Goal: Task Accomplishment & Management: Complete application form

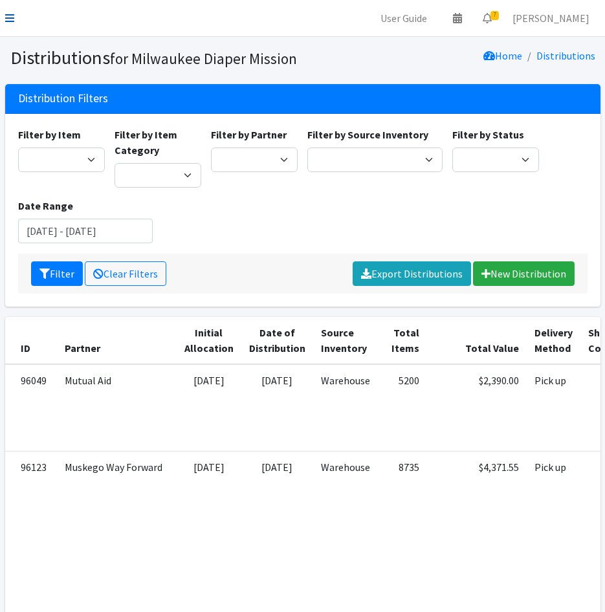
click at [10, 17] on icon at bounding box center [9, 18] width 9 height 10
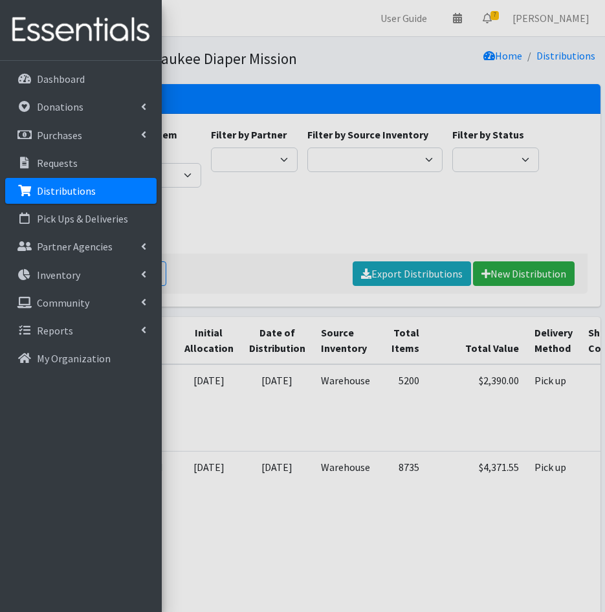
click at [78, 199] on link "Distributions" at bounding box center [80, 191] width 151 height 26
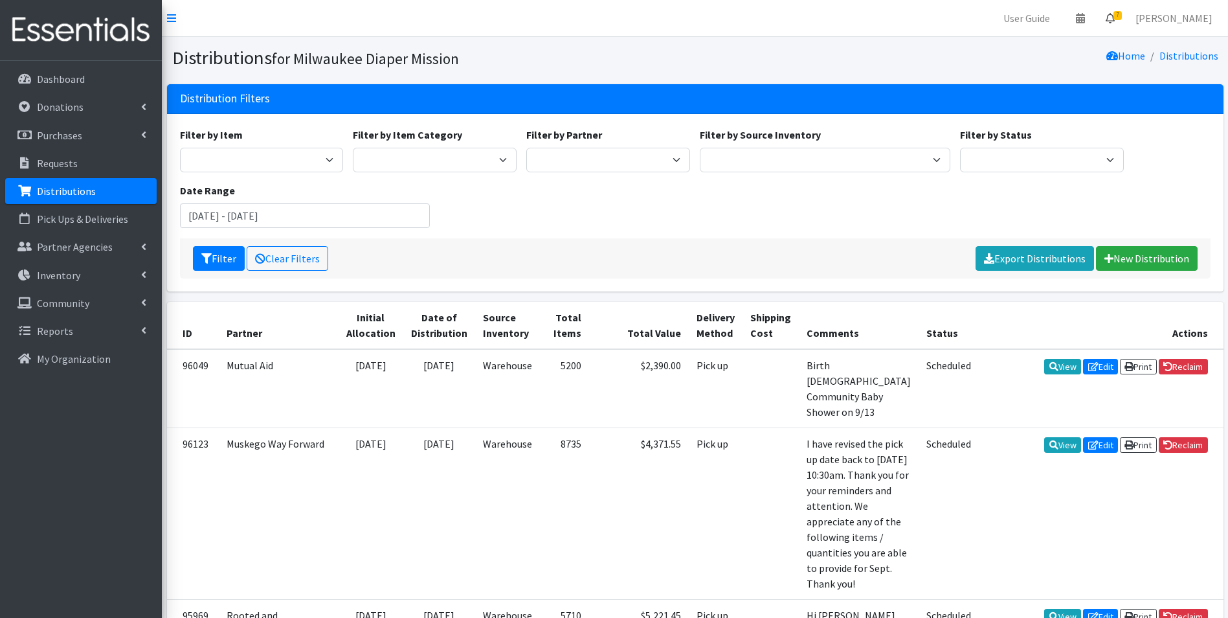
click at [605, 14] on span "7" at bounding box center [1118, 15] width 8 height 9
click at [605, 52] on link "7 Requests" at bounding box center [1032, 46] width 183 height 26
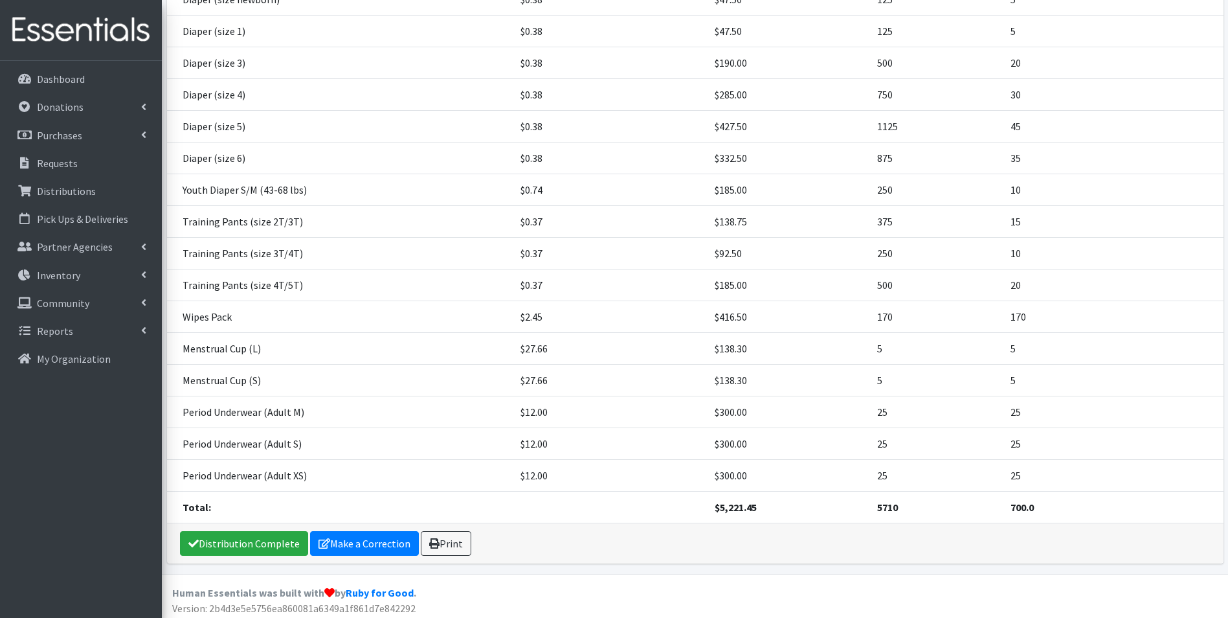
scroll to position [370, 0]
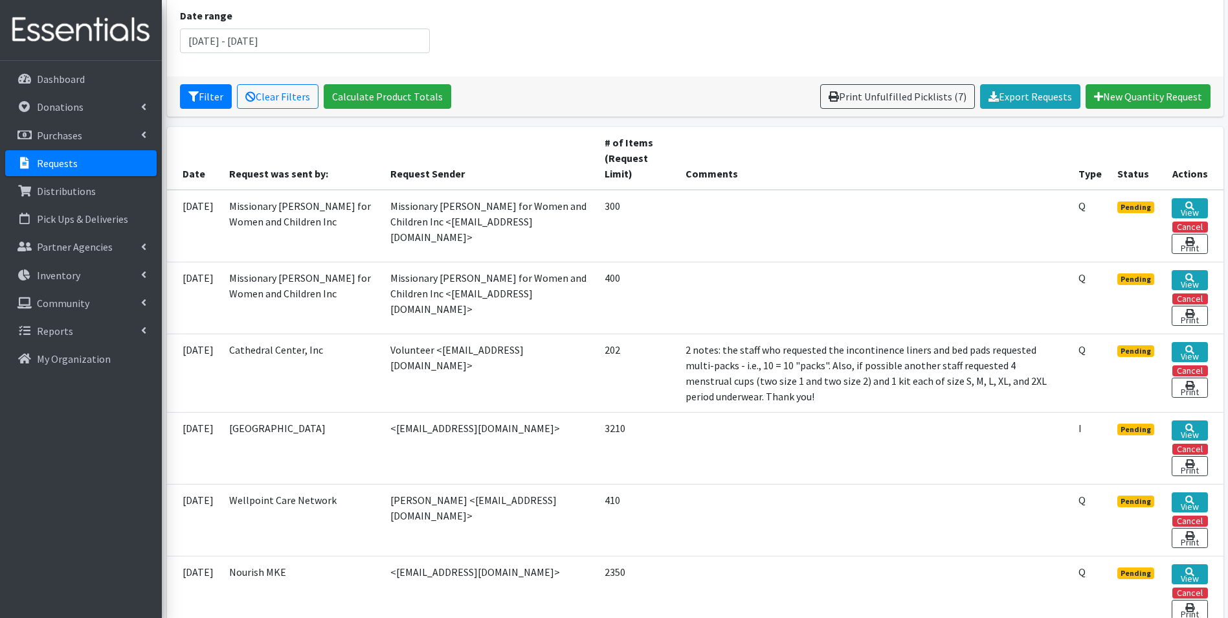
scroll to position [388, 0]
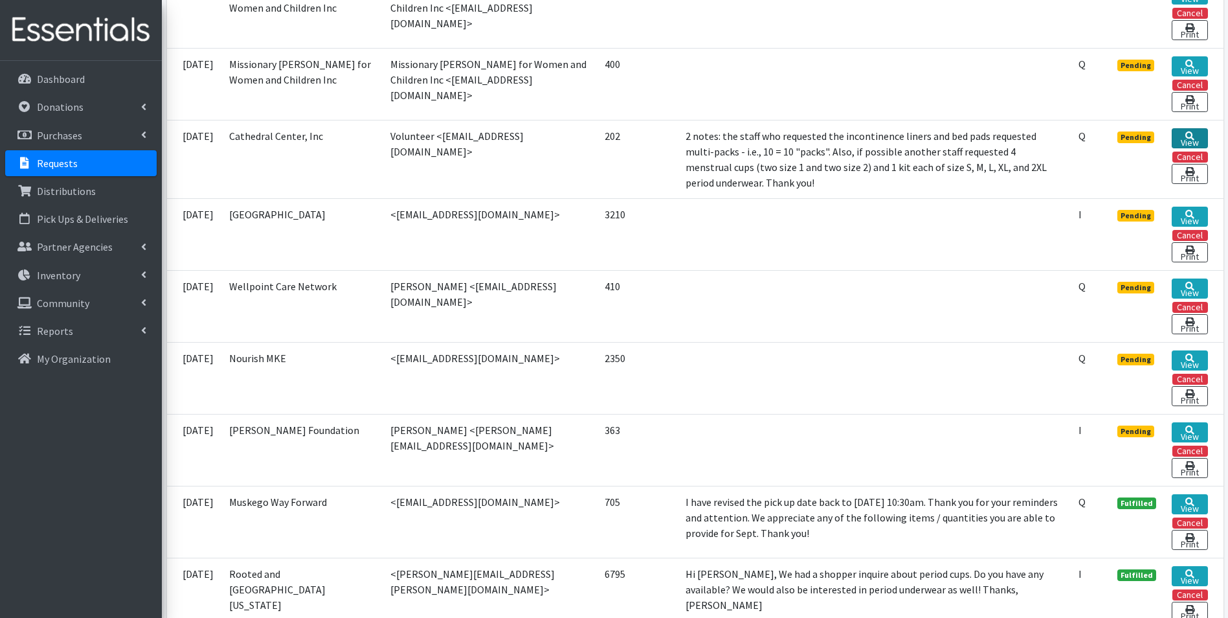
click at [1198, 132] on link "View" at bounding box center [1190, 138] width 36 height 20
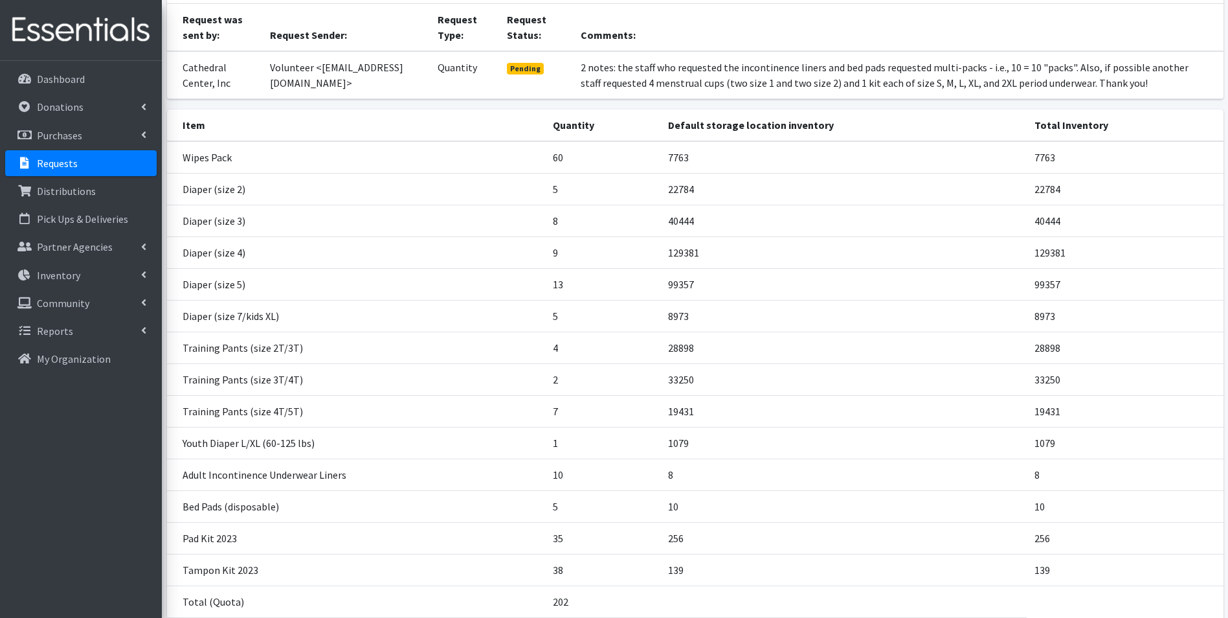
scroll to position [209, 0]
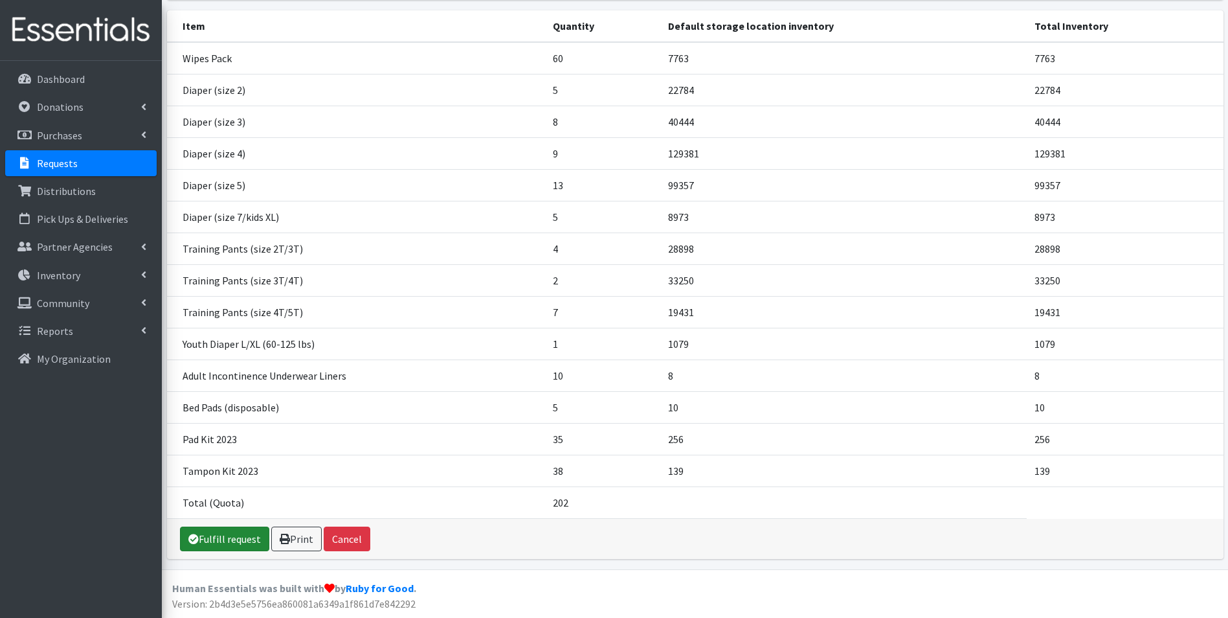
click at [200, 546] on link "Fulfill request" at bounding box center [224, 538] width 89 height 25
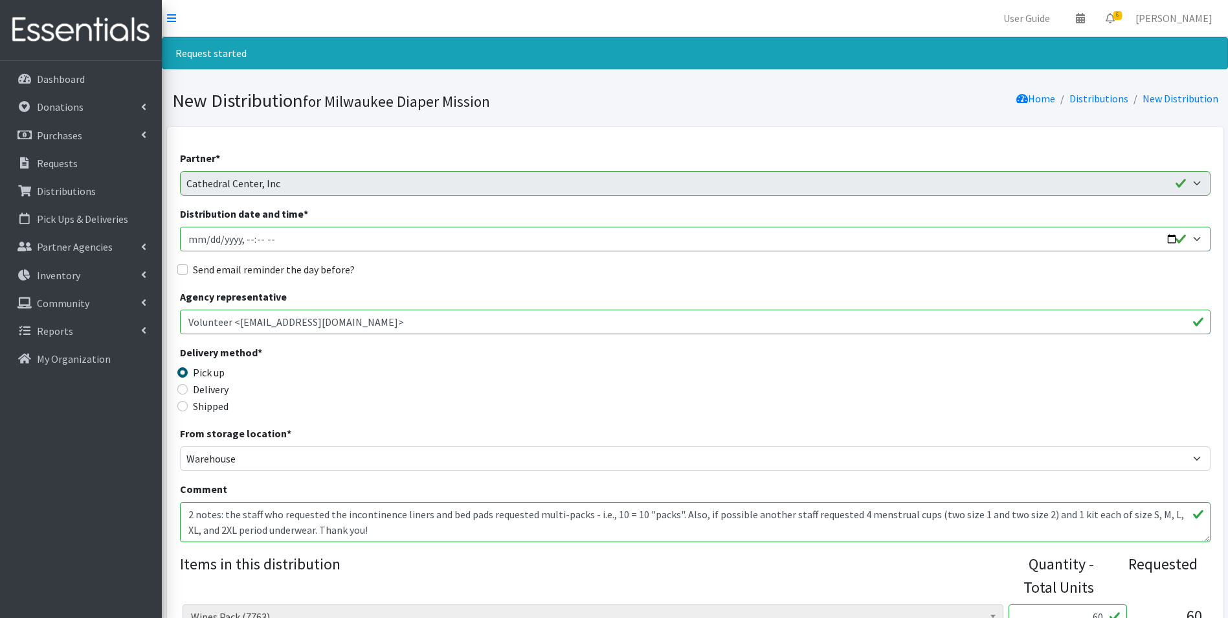
click at [212, 243] on input "Distribution date and time *" at bounding box center [695, 239] width 1031 height 25
type input "2025-09-09T11:30"
click at [187, 267] on input "Send email reminder the day before?" at bounding box center [182, 269] width 10 height 10
checkbox input "true"
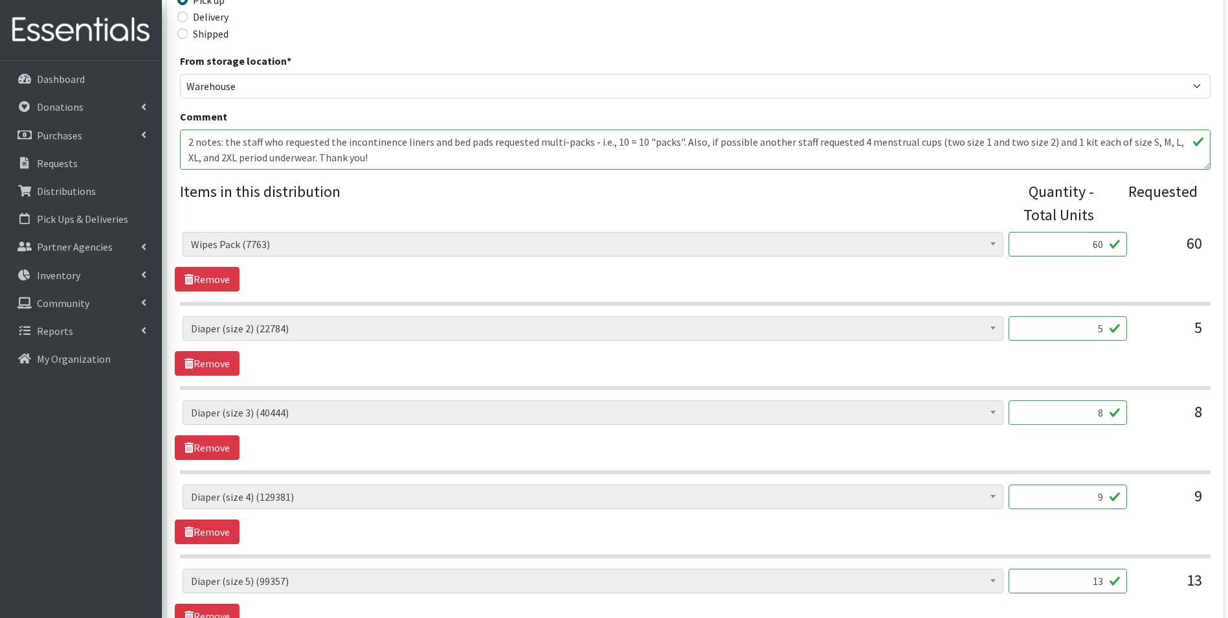
scroll to position [388, 0]
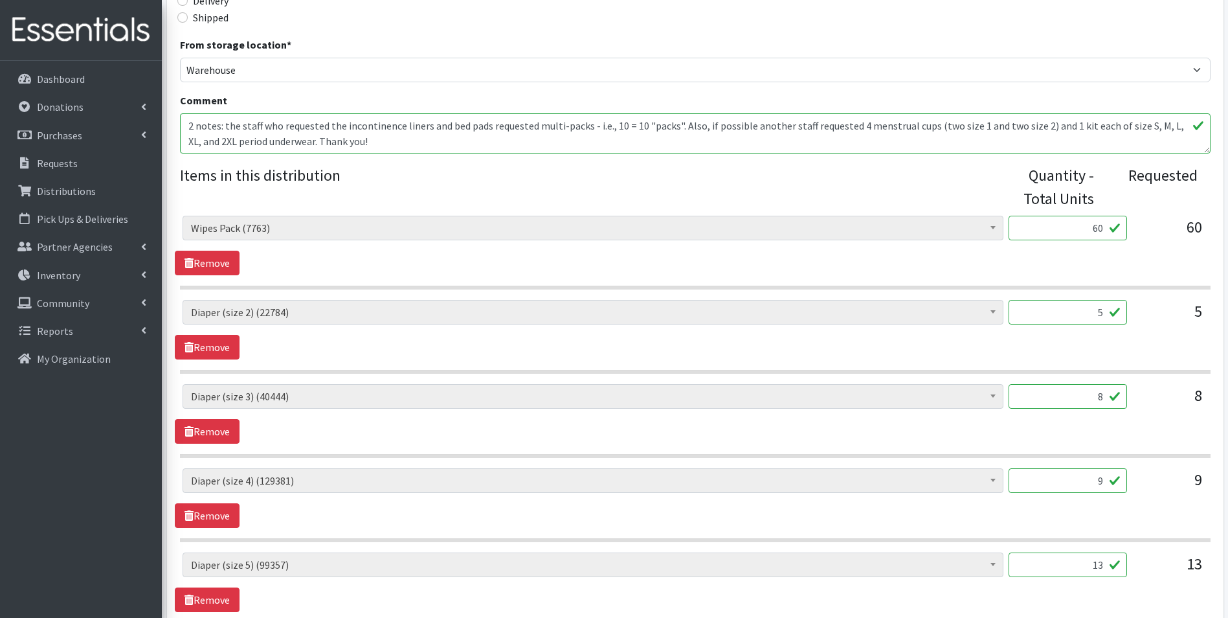
click at [1077, 329] on div "5" at bounding box center [1068, 317] width 118 height 35
click at [1063, 309] on input "5" at bounding box center [1068, 312] width 118 height 25
type input "125"
drag, startPoint x: 1081, startPoint y: 401, endPoint x: 1175, endPoint y: 400, distance: 94.5
click at [1175, 400] on div "AIO's (Newborn) (12) AIO's (Sized) (44) Adult Briefs (Medium) (9) Adult Briefs …" at bounding box center [695, 401] width 1025 height 35
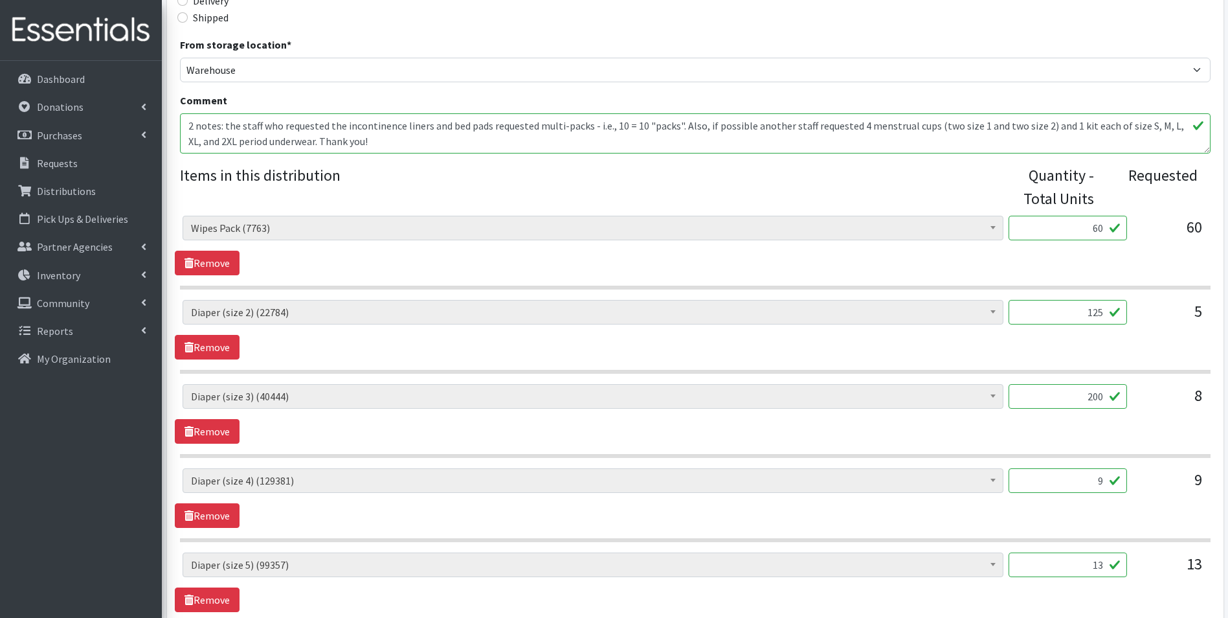
scroll to position [453, 0]
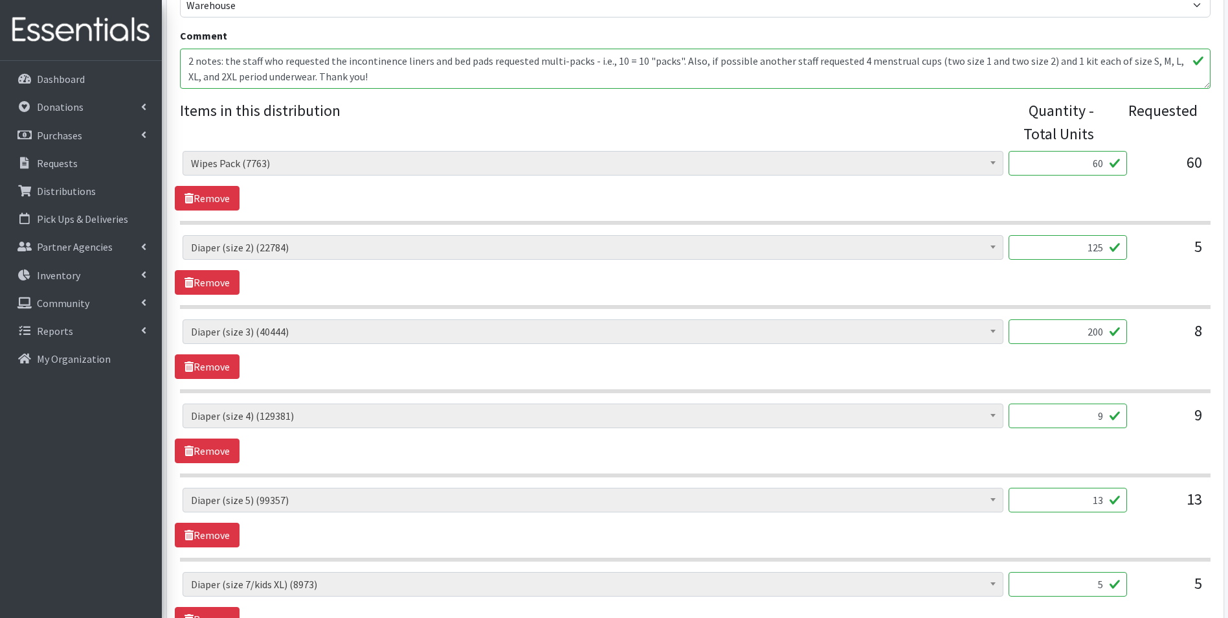
type input "200"
drag, startPoint x: 1097, startPoint y: 423, endPoint x: 1119, endPoint y: 423, distance: 22.0
click at [1119, 423] on input "9" at bounding box center [1068, 415] width 118 height 25
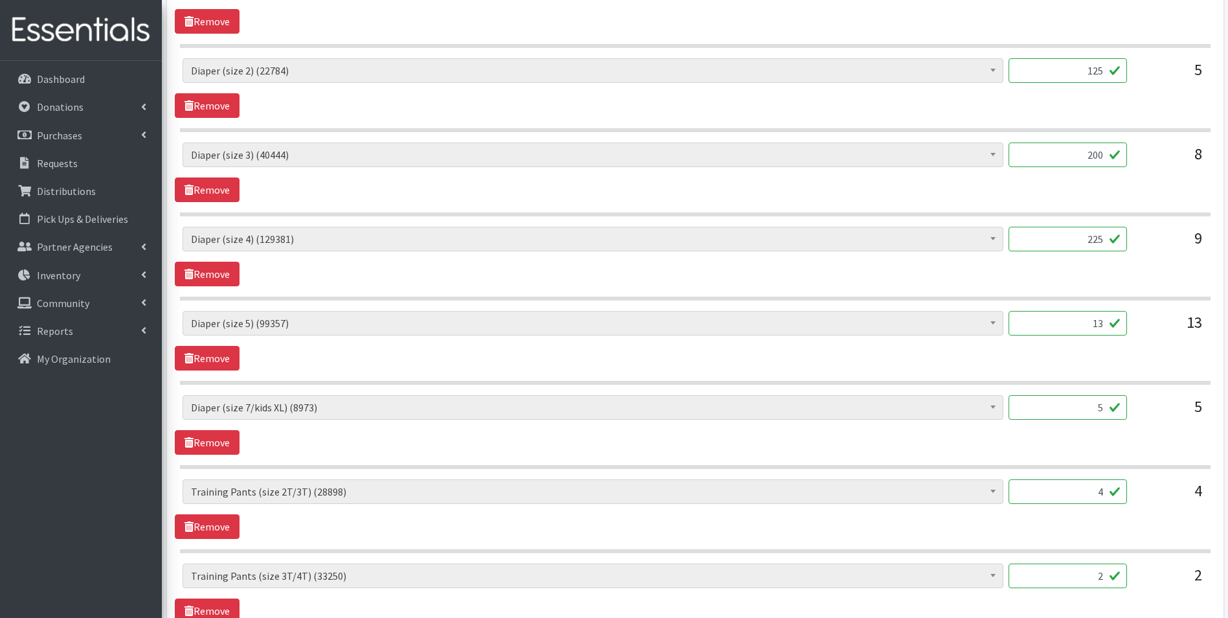
scroll to position [647, 0]
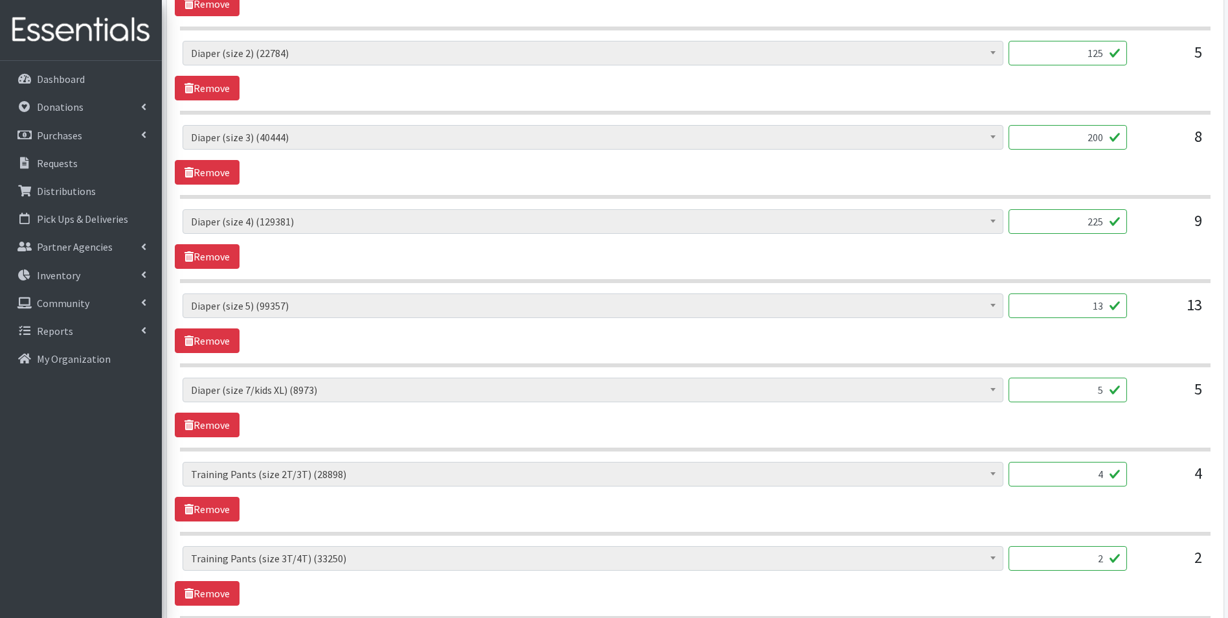
type input "225"
click at [1066, 386] on input "5" at bounding box center [1068, 389] width 118 height 25
type input "125"
drag, startPoint x: 1081, startPoint y: 490, endPoint x: 1237, endPoint y: 497, distance: 156.8
click at [1227, 497] on html "User Guide 0 Pick-ups remaining this week View Calendar 6 6 Requests 0 Partner …" at bounding box center [614, 323] width 1228 height 1940
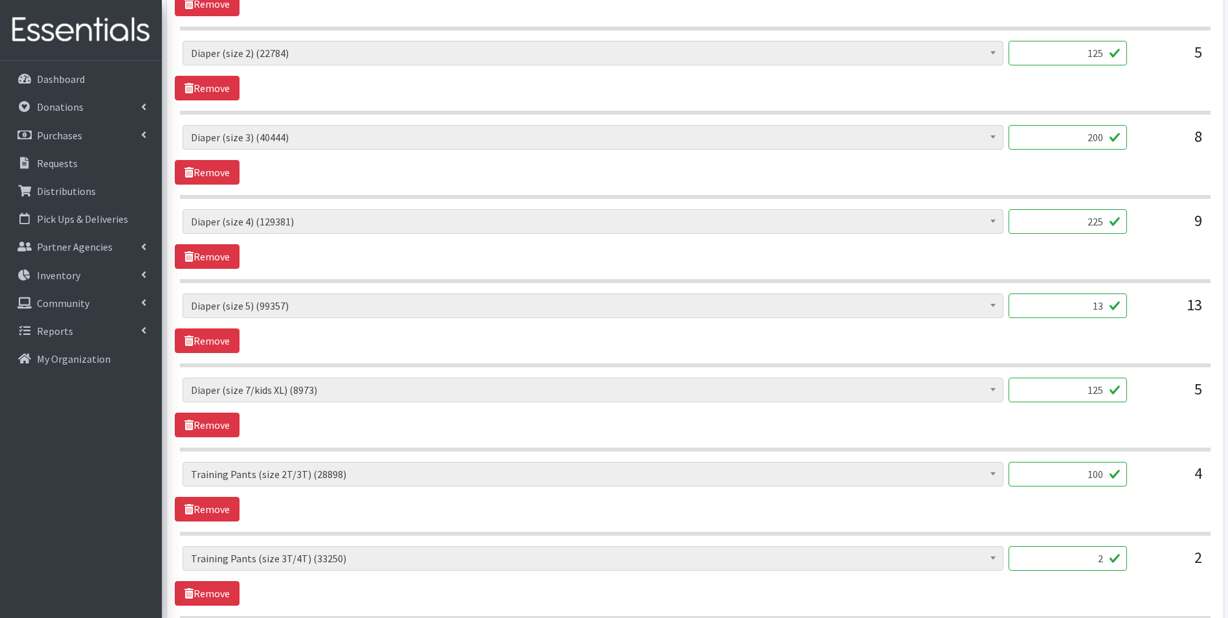
type input "100"
drag, startPoint x: 1096, startPoint y: 557, endPoint x: 1200, endPoint y: 576, distance: 105.3
click at [1200, 576] on div "AIO's (Newborn) (12) AIO's (Sized) (44) Adult Briefs (Medium) (9) Adult Briefs …" at bounding box center [695, 563] width 1025 height 35
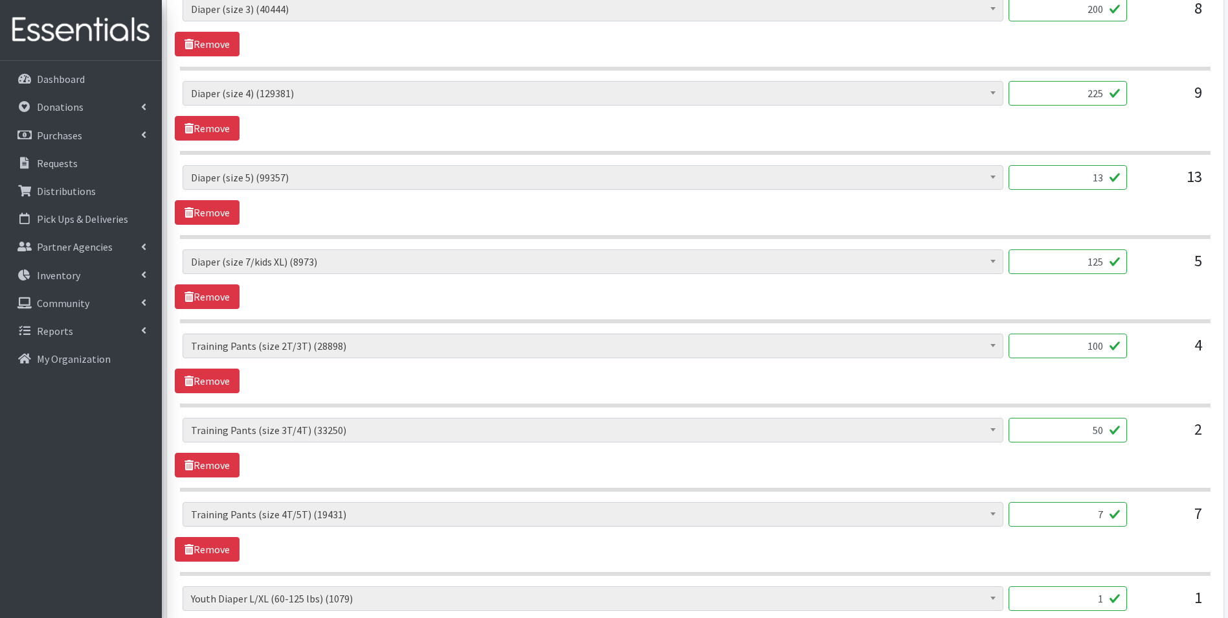
scroll to position [777, 0]
type input "50"
drag, startPoint x: 1086, startPoint y: 514, endPoint x: 1134, endPoint y: 514, distance: 47.3
click at [1134, 514] on div "AIO's (Newborn) (12) AIO's (Sized) (44) Adult Briefs (Medium) (9) Adult Briefs …" at bounding box center [695, 517] width 1025 height 35
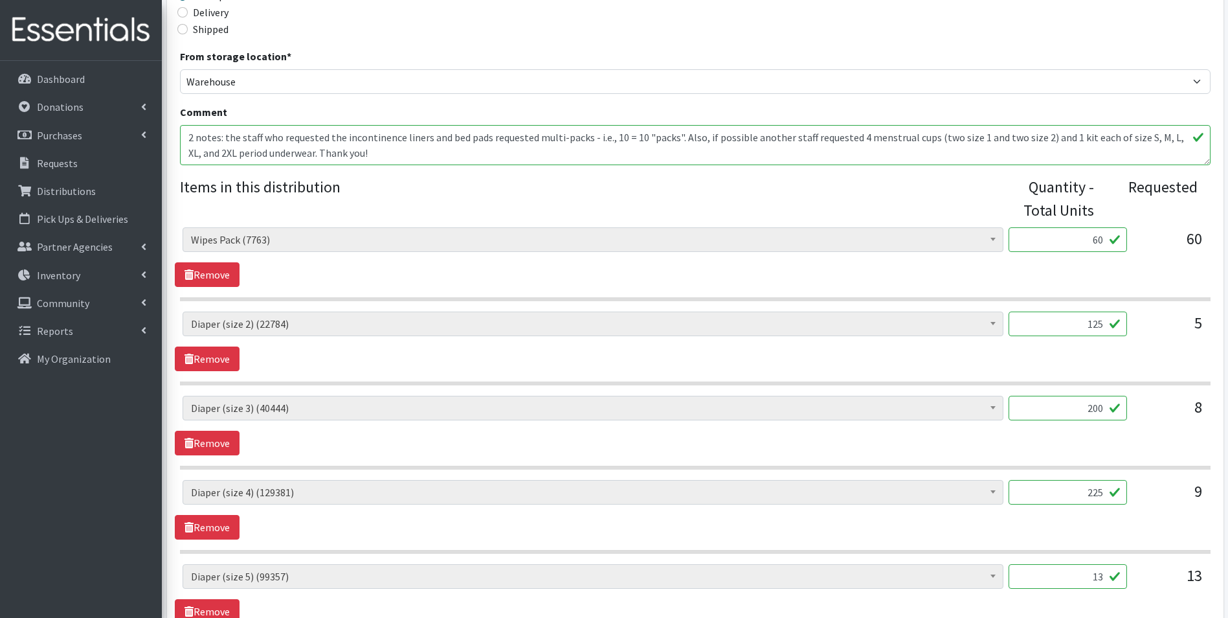
scroll to position [129, 0]
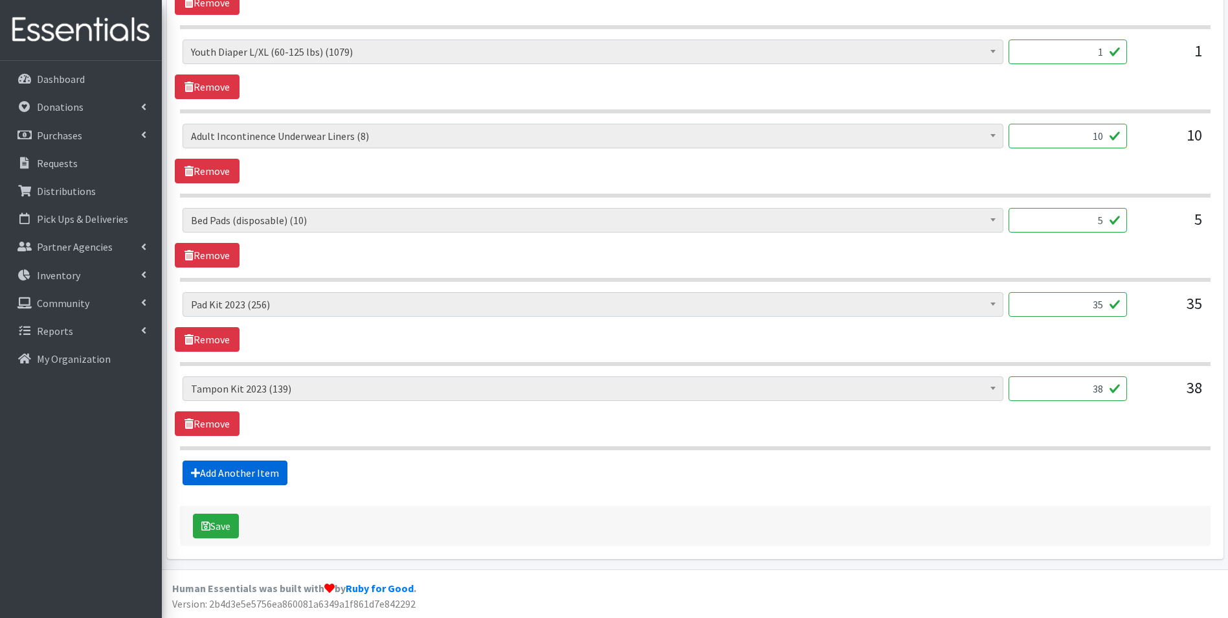
type input "175"
click at [241, 480] on link "Add Another Item" at bounding box center [235, 472] width 105 height 25
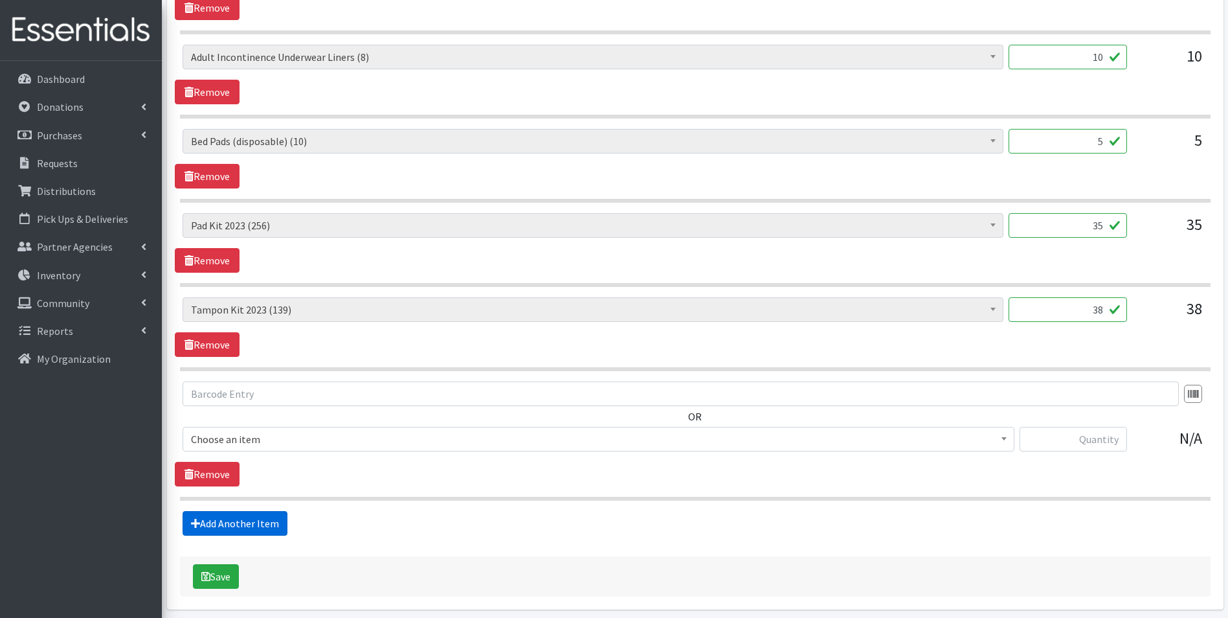
scroll to position [1451, 0]
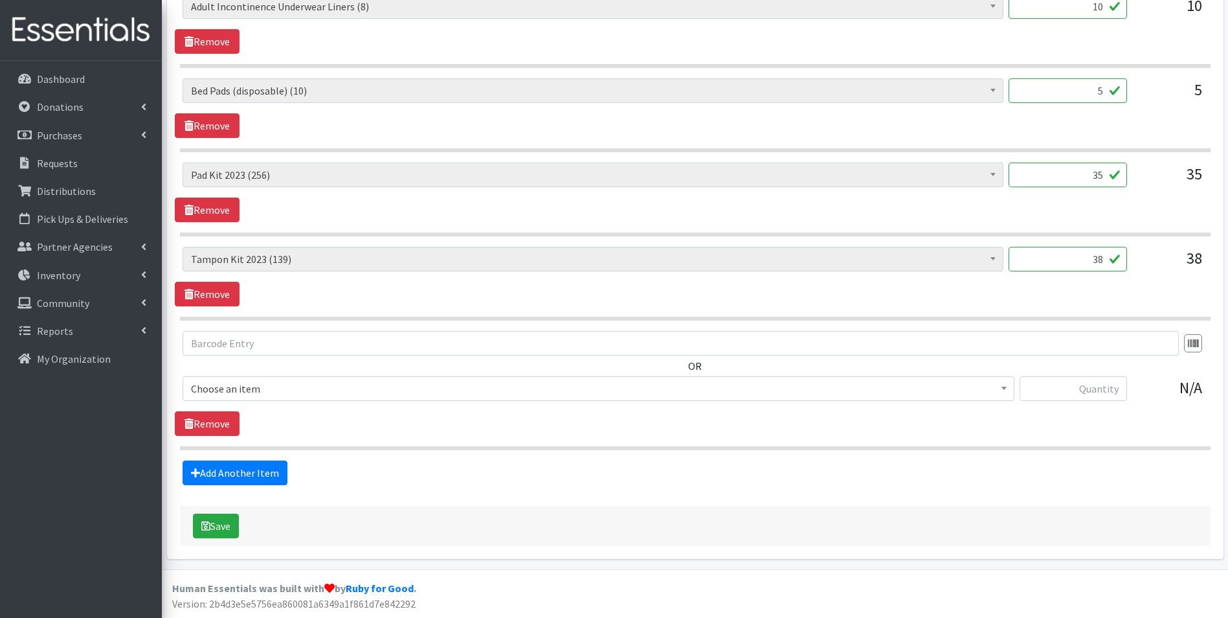
click at [256, 391] on span "Choose an item" at bounding box center [598, 388] width 815 height 18
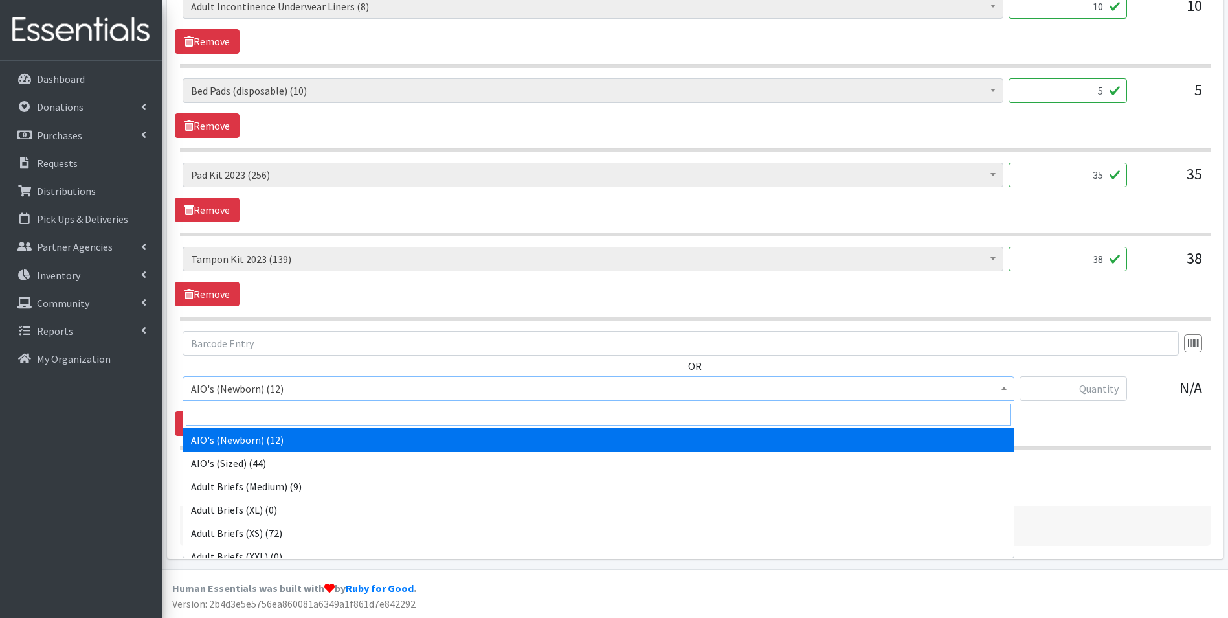
click at [337, 409] on input "search" at bounding box center [598, 414] width 825 height 22
type input "mens"
drag, startPoint x: 351, startPoint y: 436, endPoint x: 729, endPoint y: 433, distance: 378.1
select select "12127"
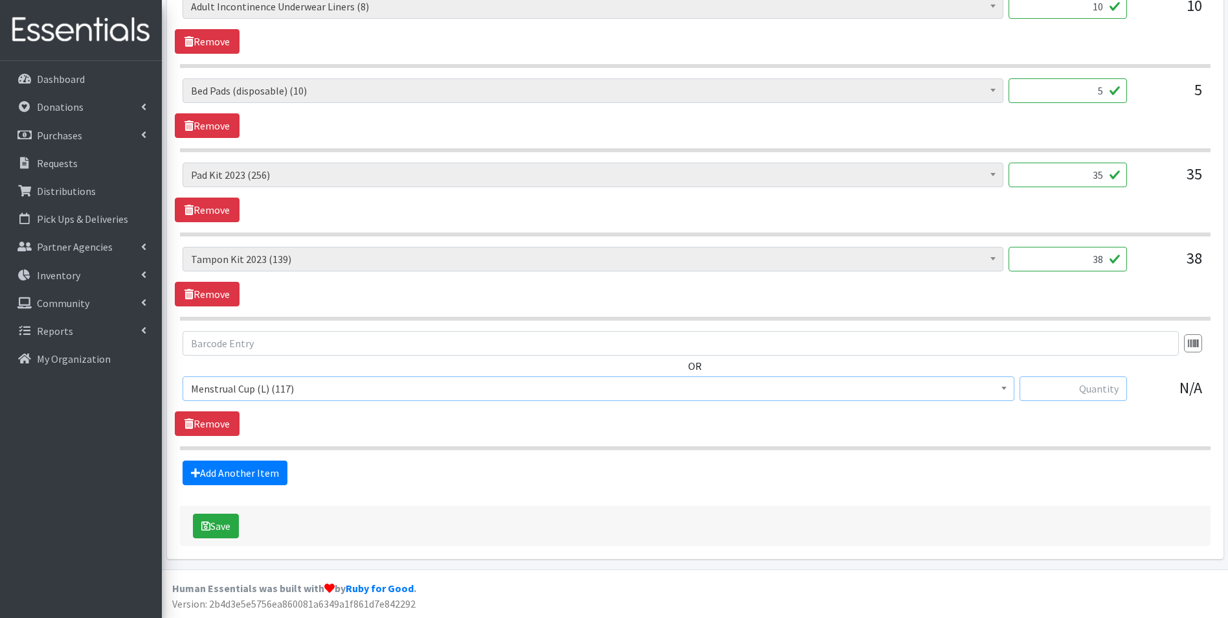
click at [1089, 388] on input "text" at bounding box center [1073, 388] width 107 height 25
type input "2"
click at [266, 467] on link "Add Another Item" at bounding box center [235, 472] width 105 height 25
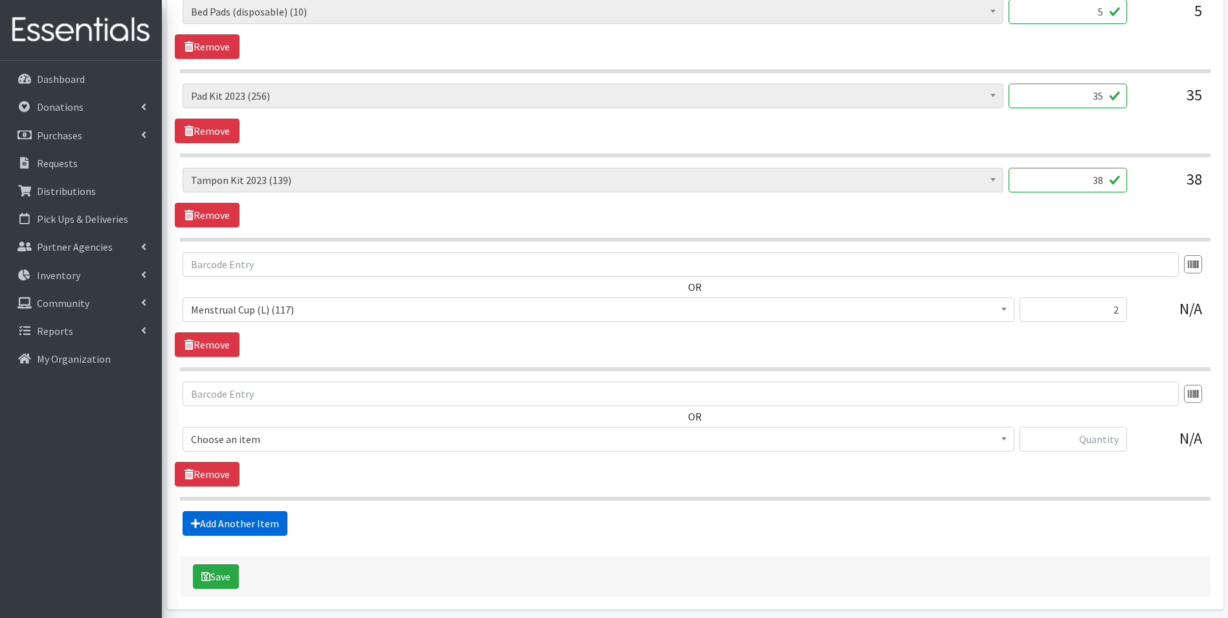
scroll to position [1581, 0]
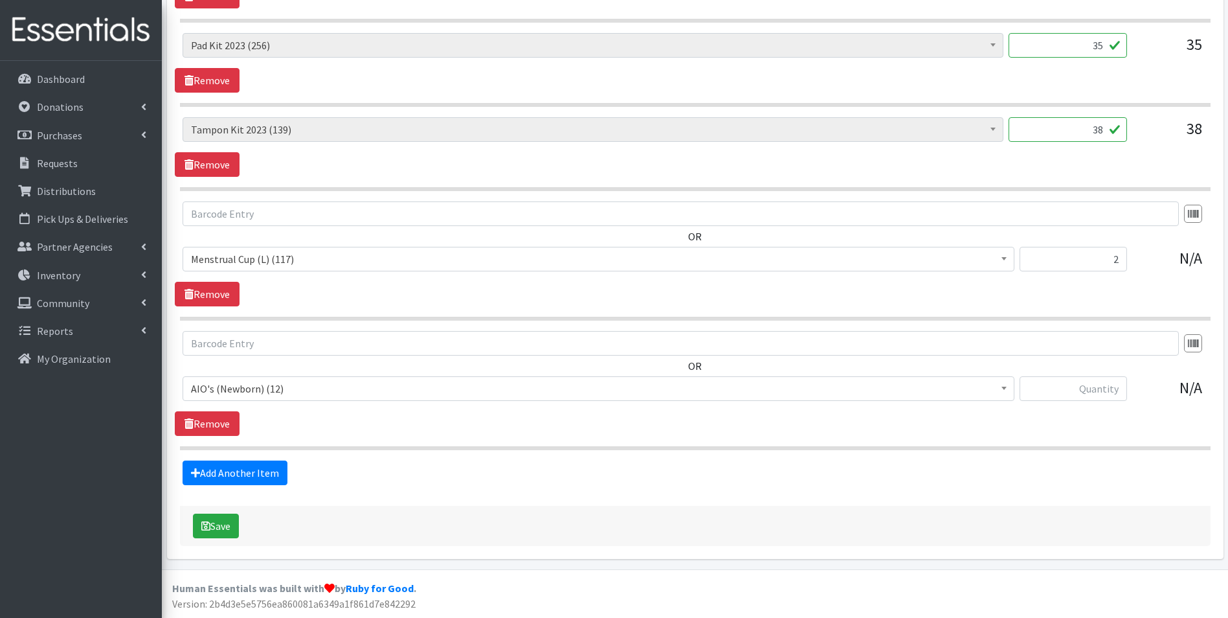
click at [278, 394] on span "AIO's (Newborn) (12)" at bounding box center [598, 388] width 815 height 18
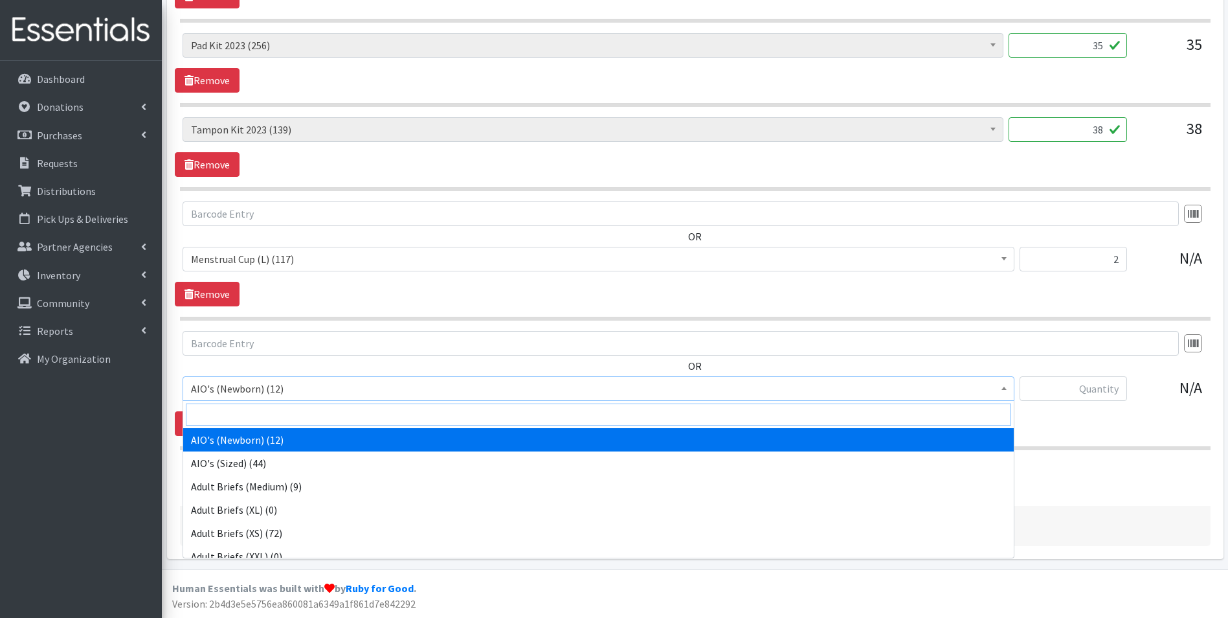
click at [282, 412] on input "search" at bounding box center [598, 414] width 825 height 22
type input "mens"
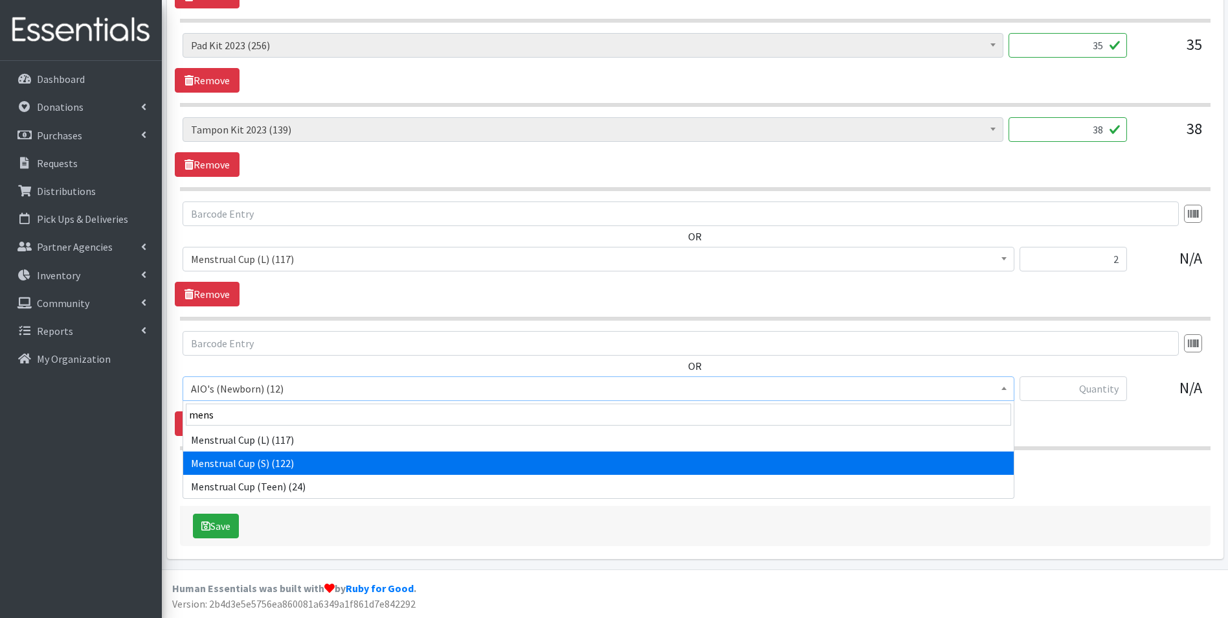
drag, startPoint x: 326, startPoint y: 456, endPoint x: 690, endPoint y: 427, distance: 365.6
select select "12126"
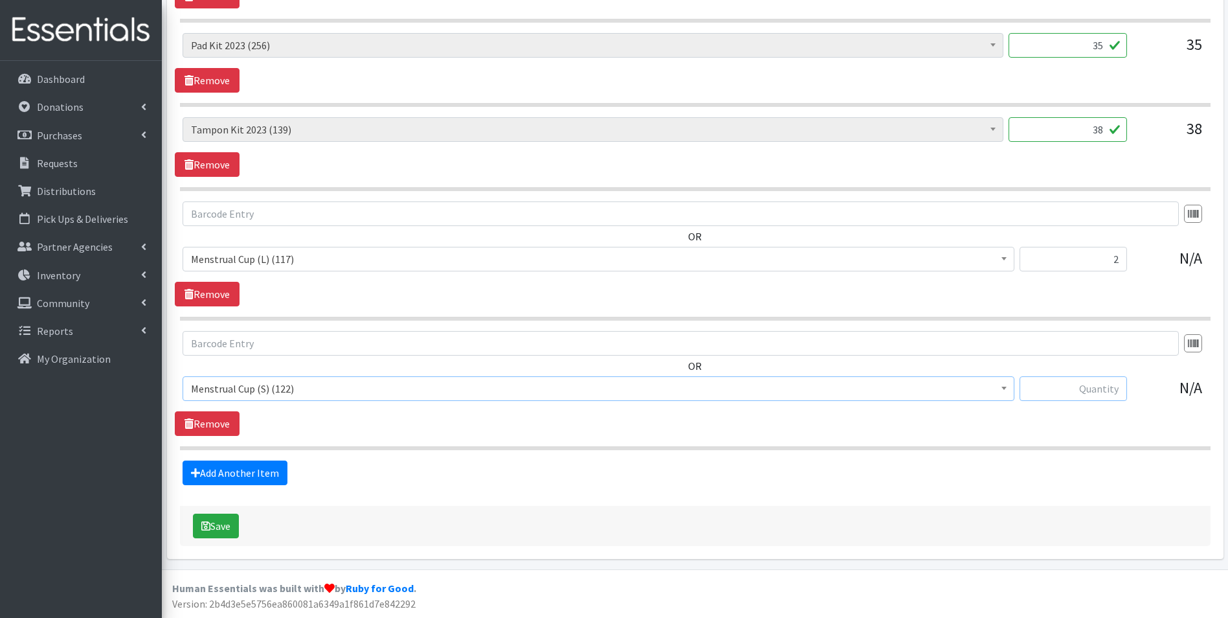
click at [1053, 398] on input "text" at bounding box center [1073, 388] width 107 height 25
type input "2"
click at [210, 467] on link "Add Another Item" at bounding box center [235, 472] width 105 height 25
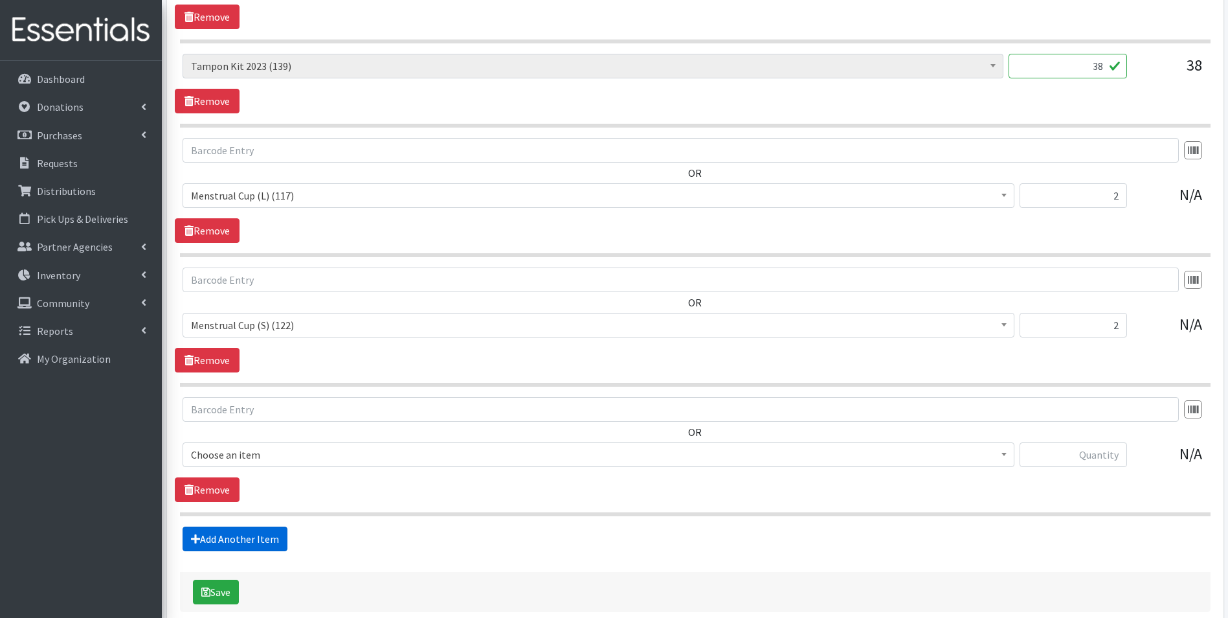
scroll to position [1710, 0]
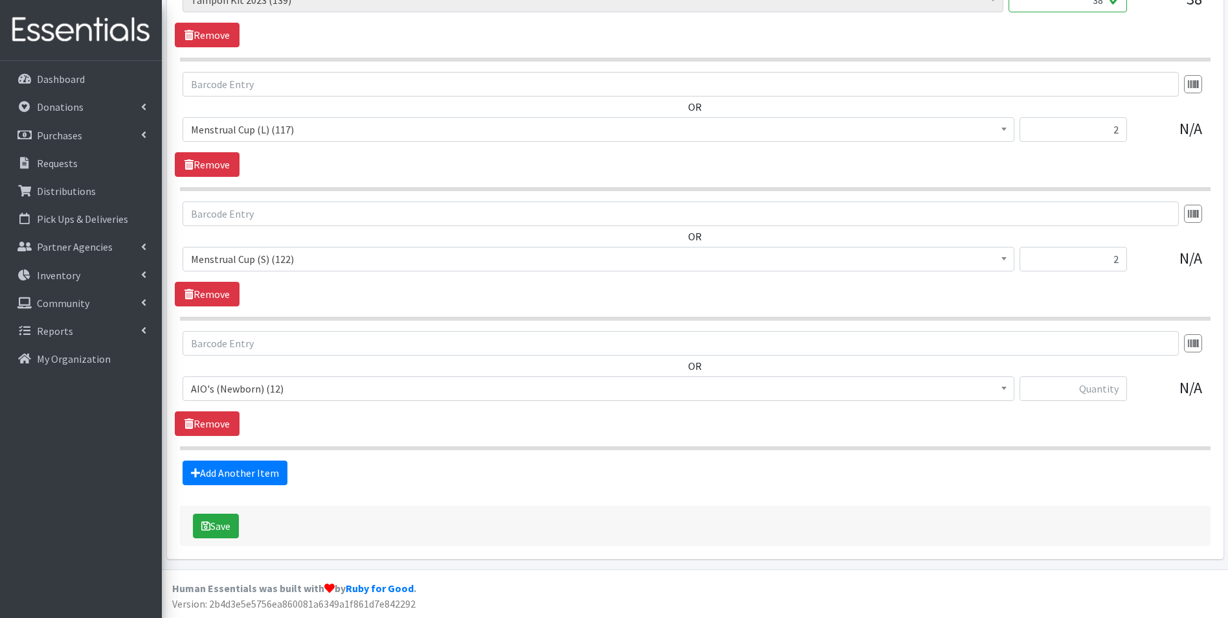
click at [278, 389] on span "AIO's (Newborn) (12)" at bounding box center [598, 388] width 815 height 18
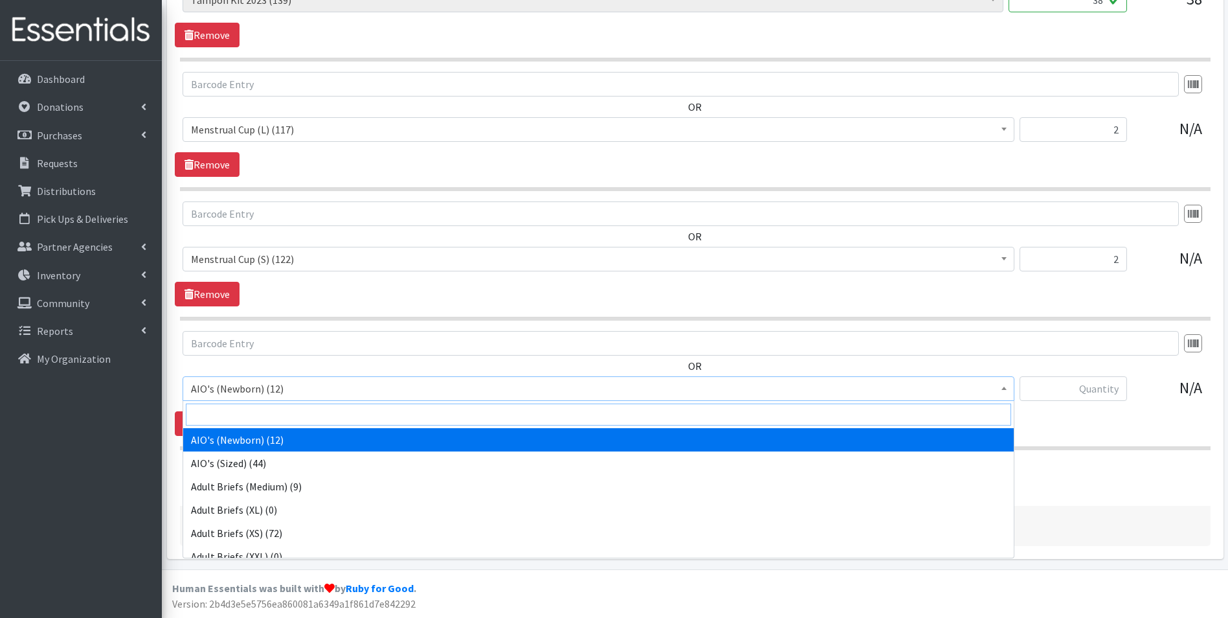
click at [284, 414] on input "search" at bounding box center [598, 414] width 825 height 22
type input "s"
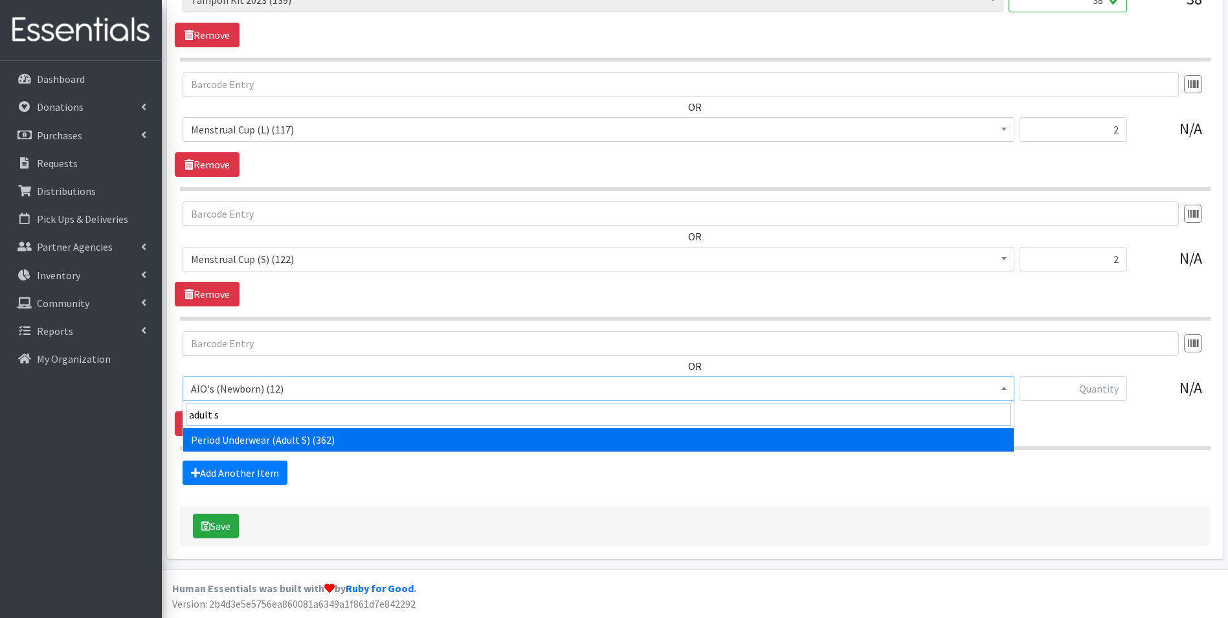
type input "adult s"
select select "12397"
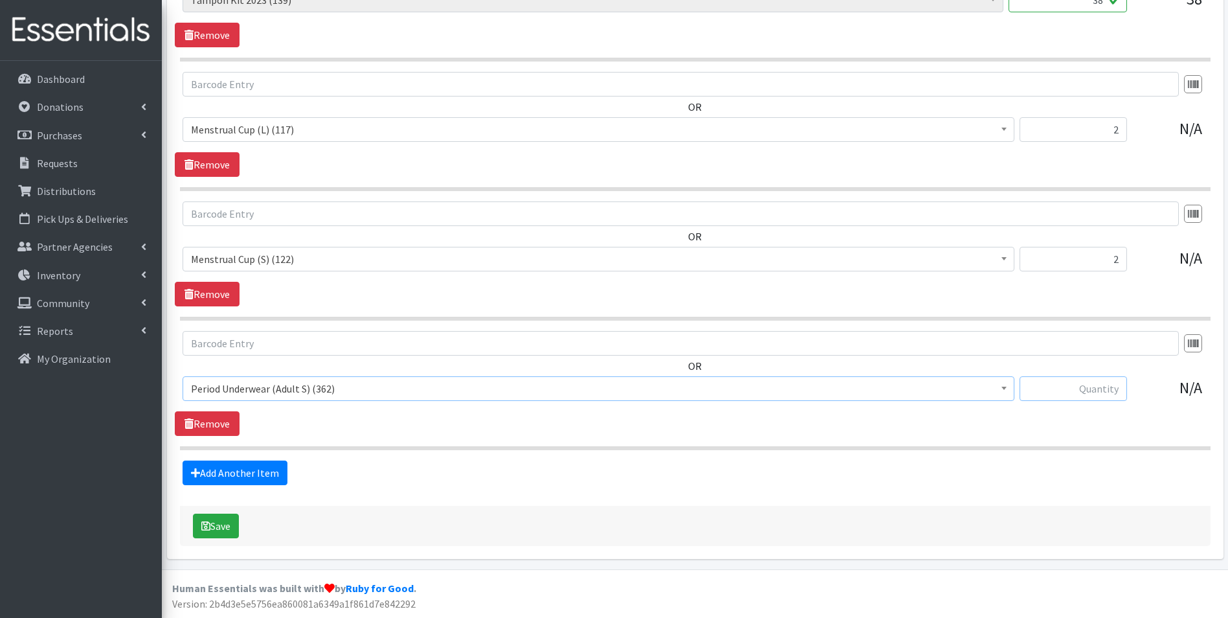
click at [1054, 388] on input "text" at bounding box center [1073, 388] width 107 height 25
type input "5"
click at [238, 468] on link "Add Another Item" at bounding box center [235, 472] width 105 height 25
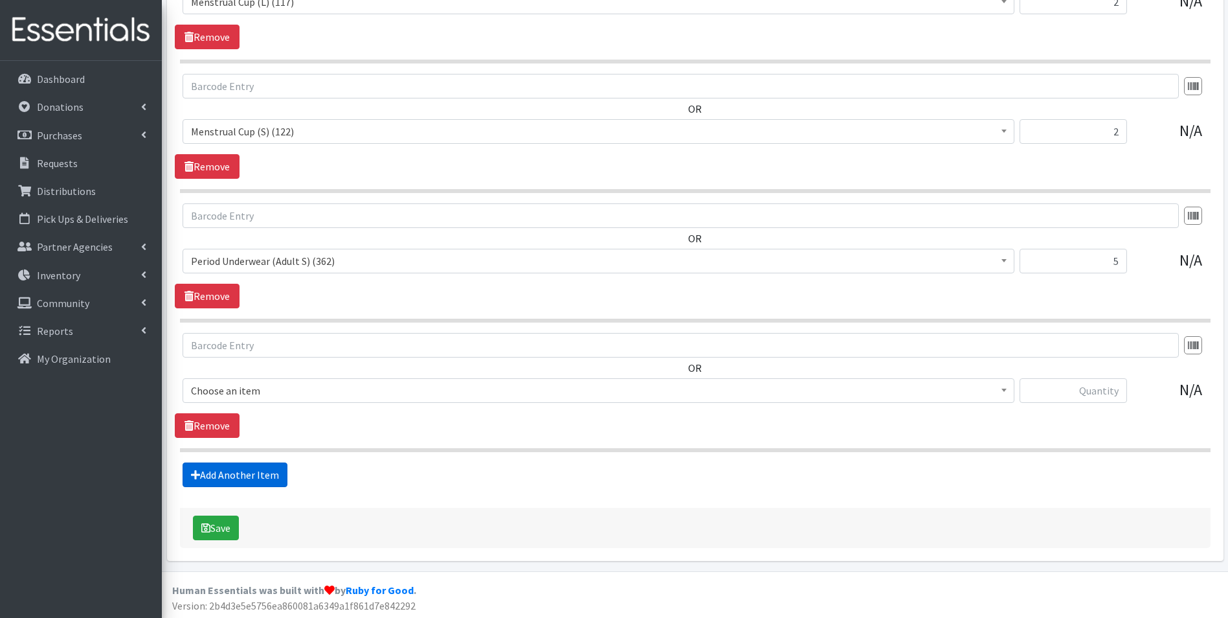
scroll to position [1840, 0]
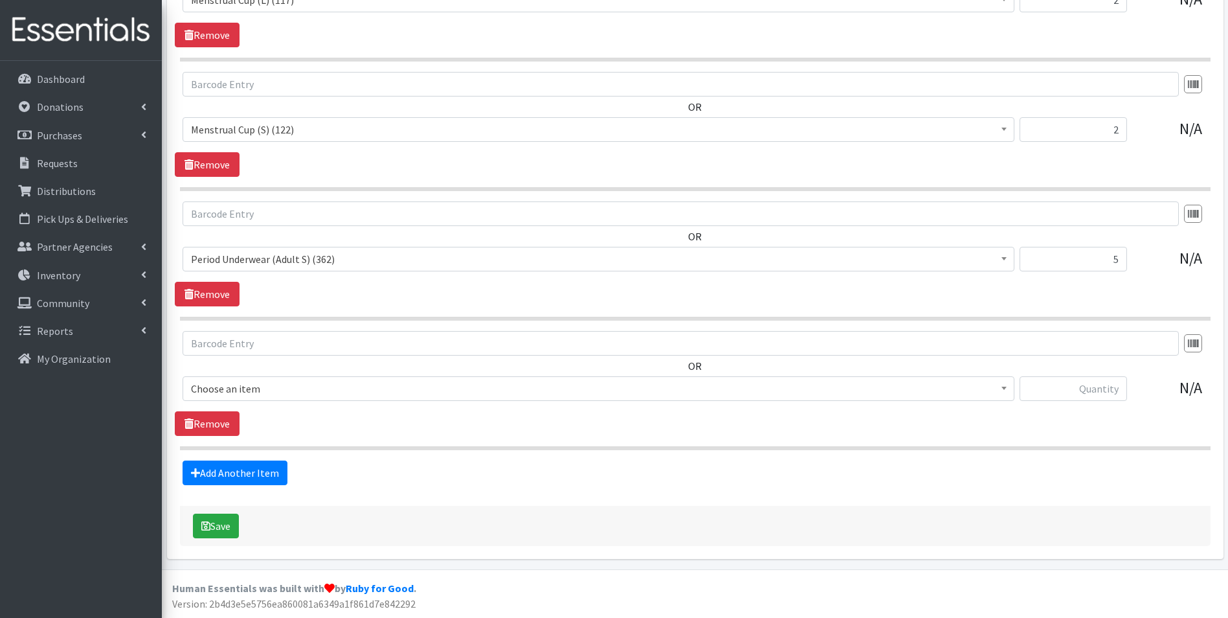
click at [309, 392] on span "Choose an item" at bounding box center [598, 388] width 815 height 18
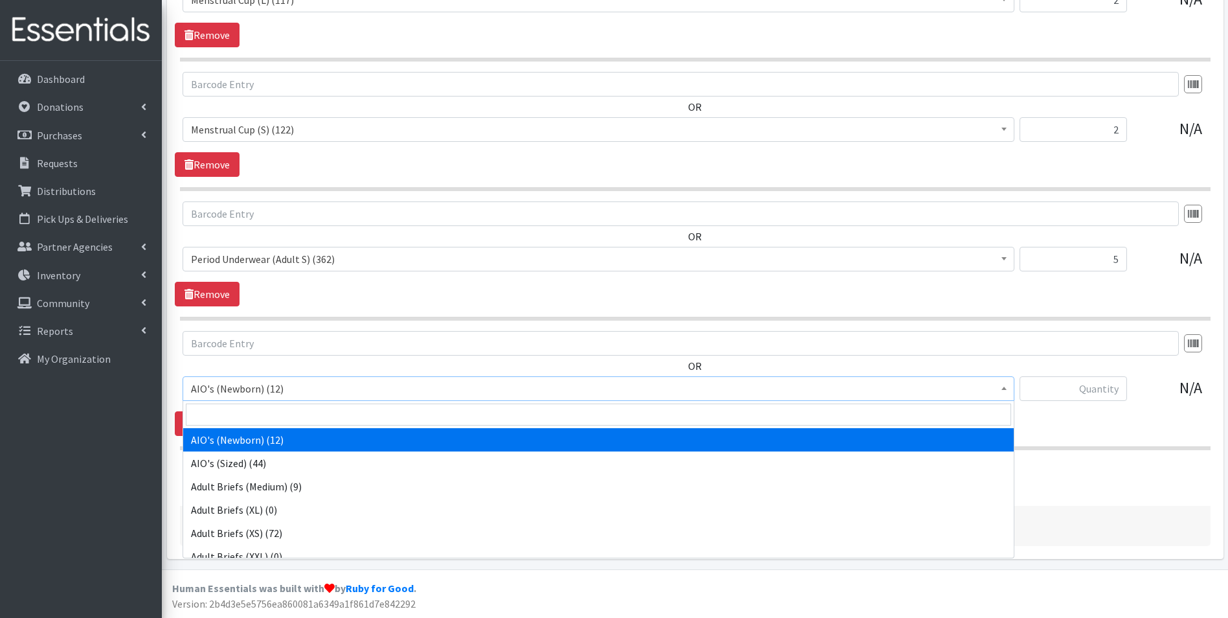
click at [316, 412] on input "search" at bounding box center [598, 414] width 825 height 22
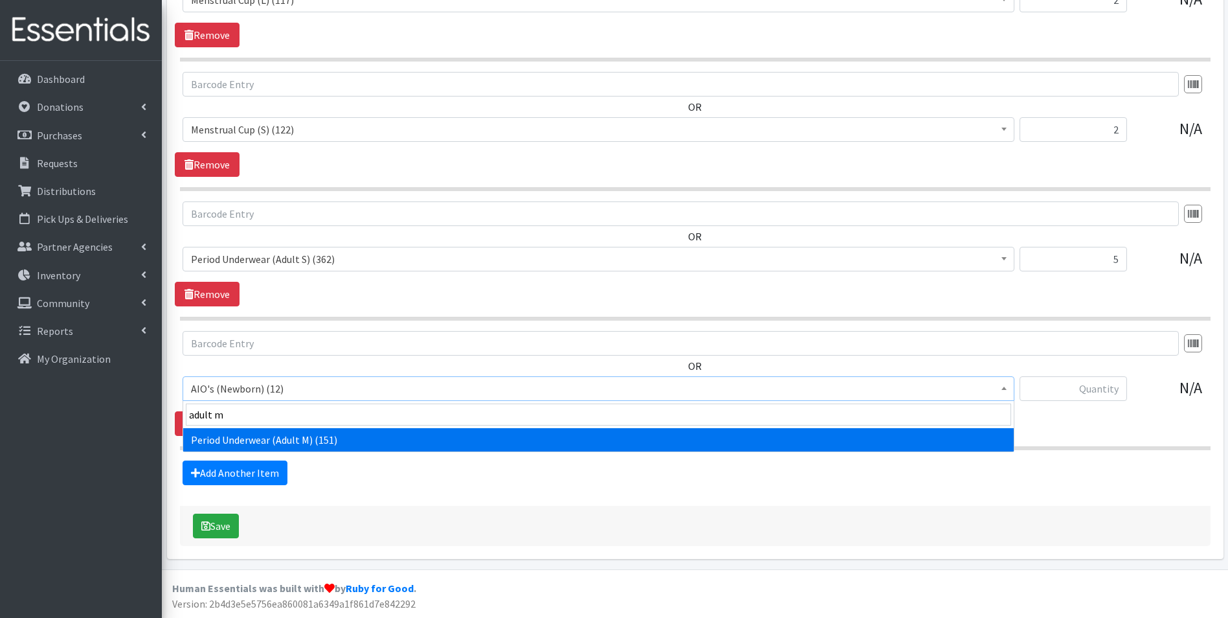
type input "adult m"
drag, startPoint x: 396, startPoint y: 437, endPoint x: 644, endPoint y: 417, distance: 248.8
select select "12398"
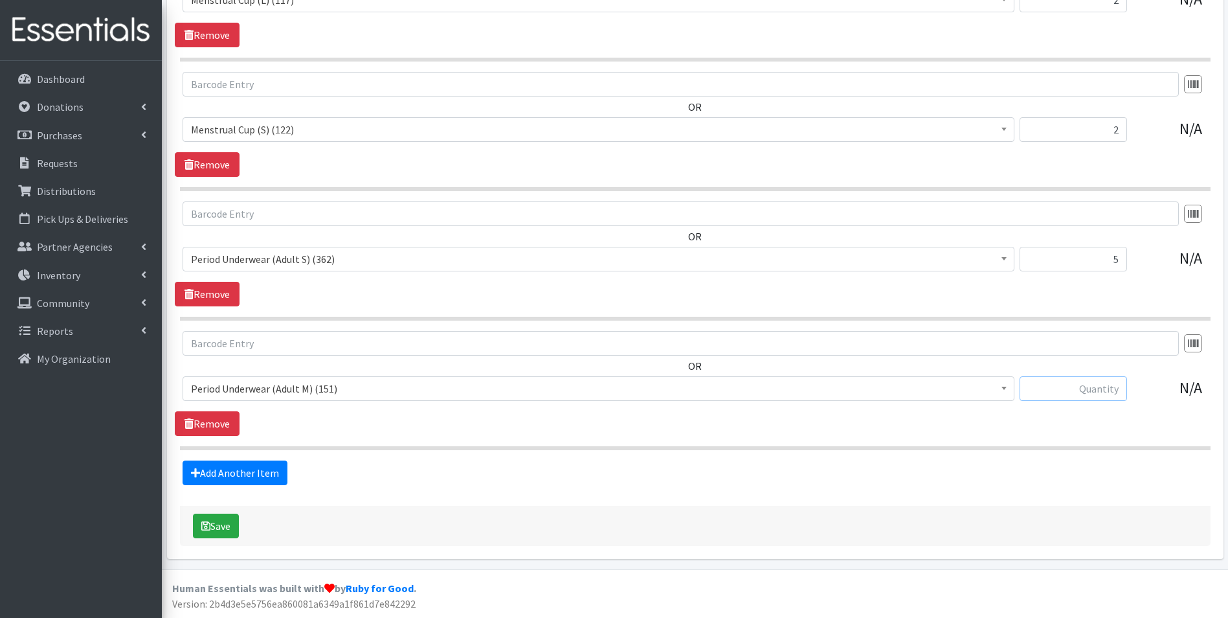
click at [1077, 398] on input "text" at bounding box center [1073, 388] width 107 height 25
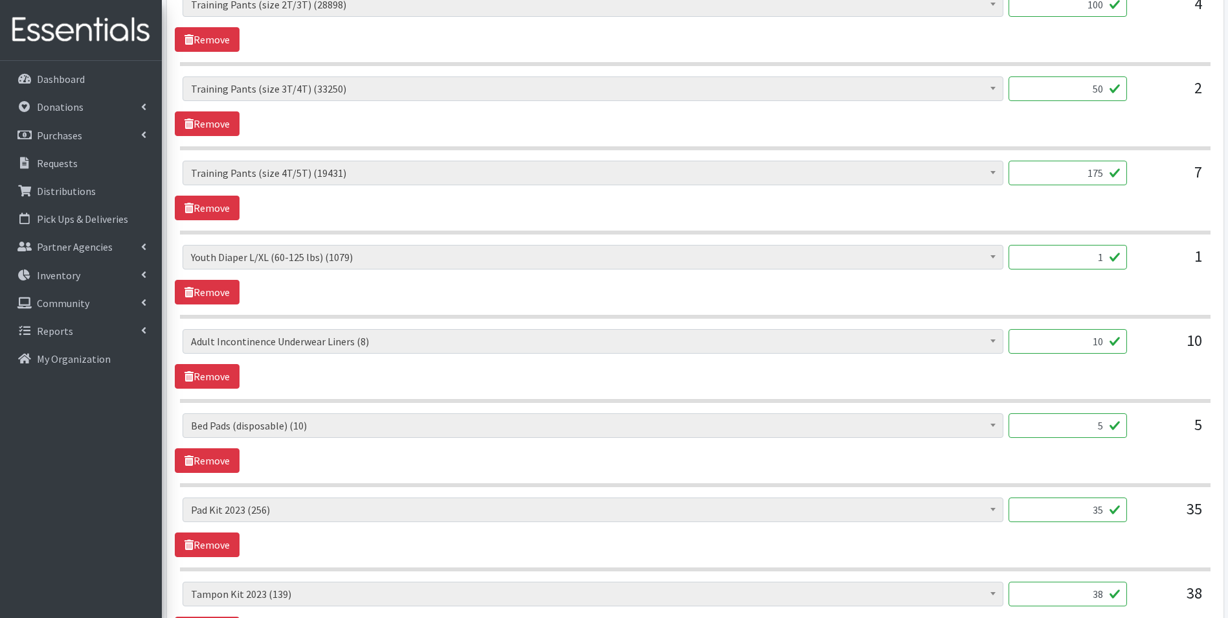
scroll to position [1128, 0]
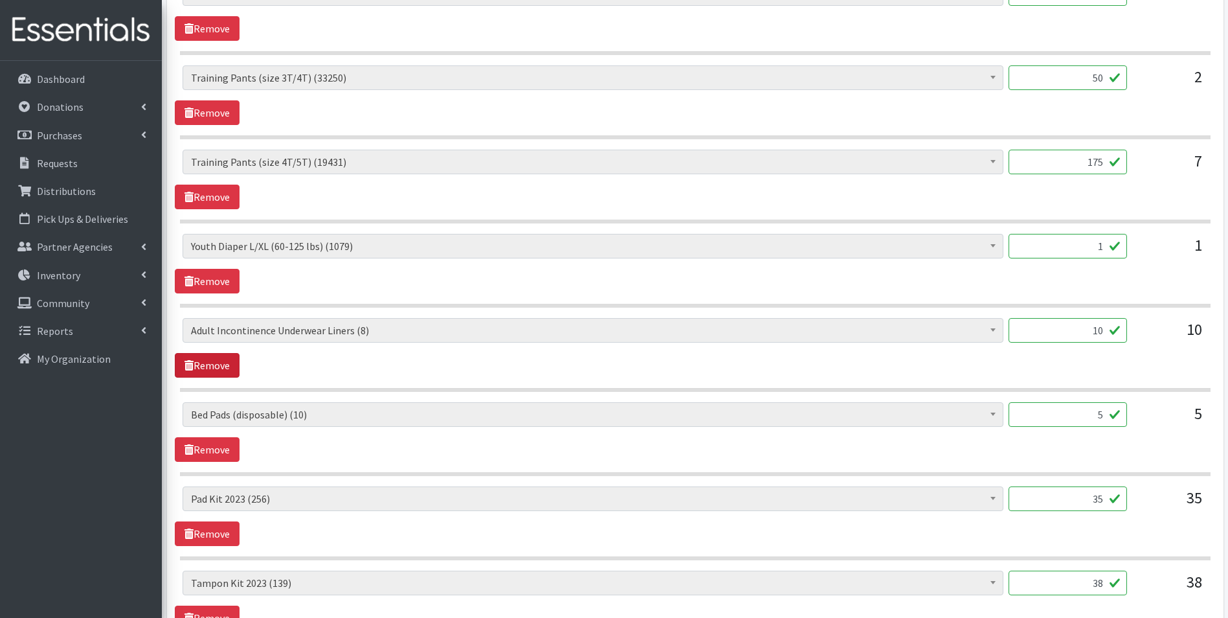
type input "5"
click at [224, 368] on link "Remove" at bounding box center [207, 365] width 65 height 25
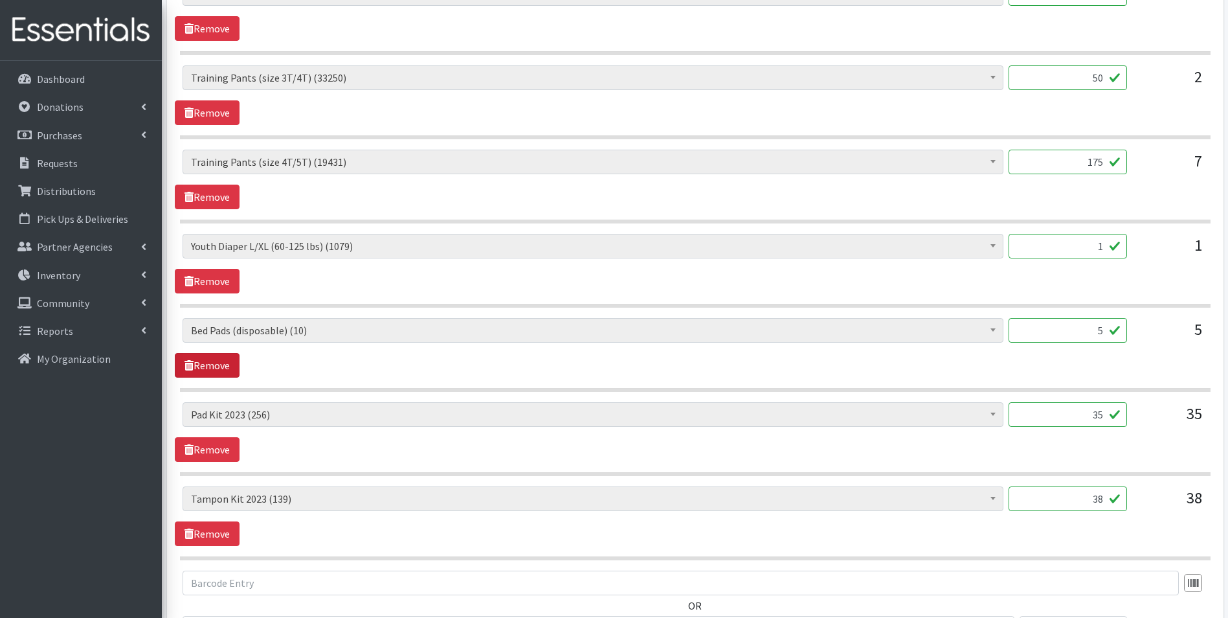
click at [215, 361] on link "Remove" at bounding box center [207, 365] width 65 height 25
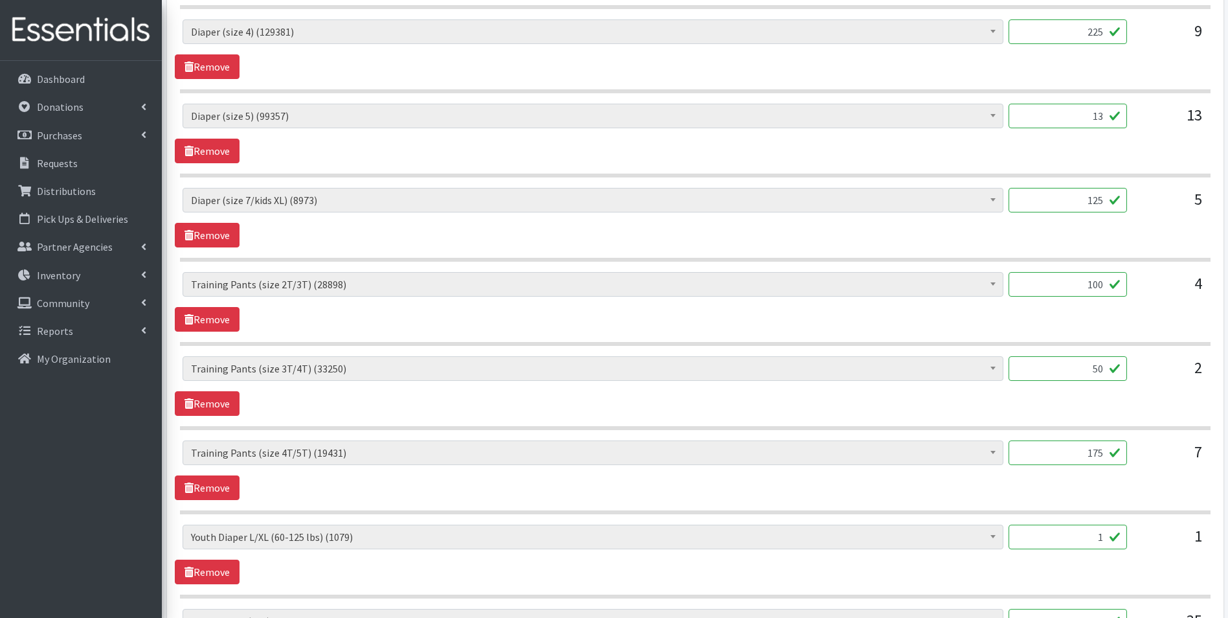
scroll to position [804, 0]
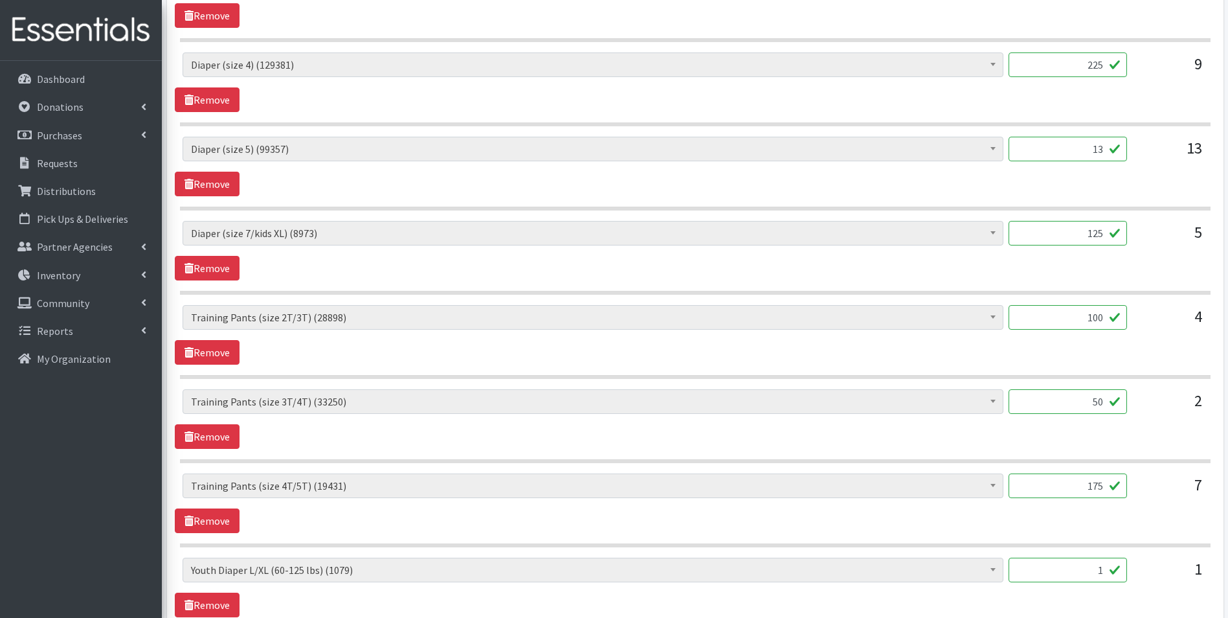
drag, startPoint x: 1163, startPoint y: 234, endPoint x: 1138, endPoint y: 185, distance: 55.3
click at [1163, 234] on div "5" at bounding box center [1169, 238] width 65 height 35
drag, startPoint x: 1084, startPoint y: 155, endPoint x: 1145, endPoint y: 155, distance: 61.5
click at [1145, 155] on div "AIO's (Newborn) (12) AIO's (Sized) (44) Adult Briefs (Medium) (9) Adult Briefs …" at bounding box center [695, 154] width 1025 height 35
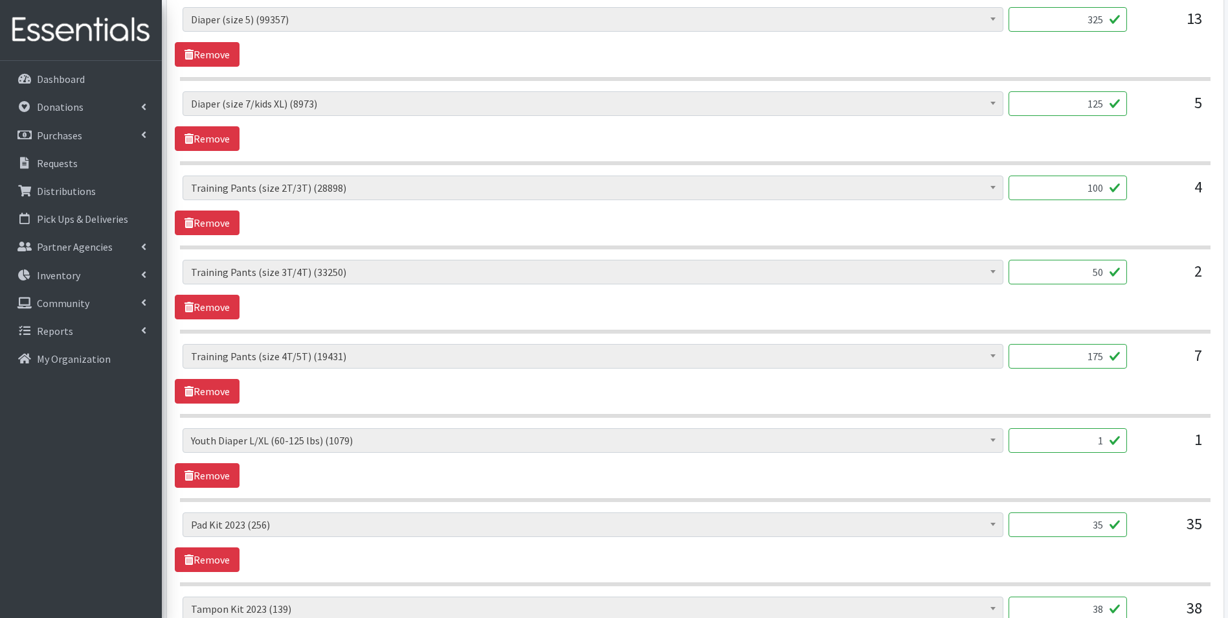
scroll to position [1257, 0]
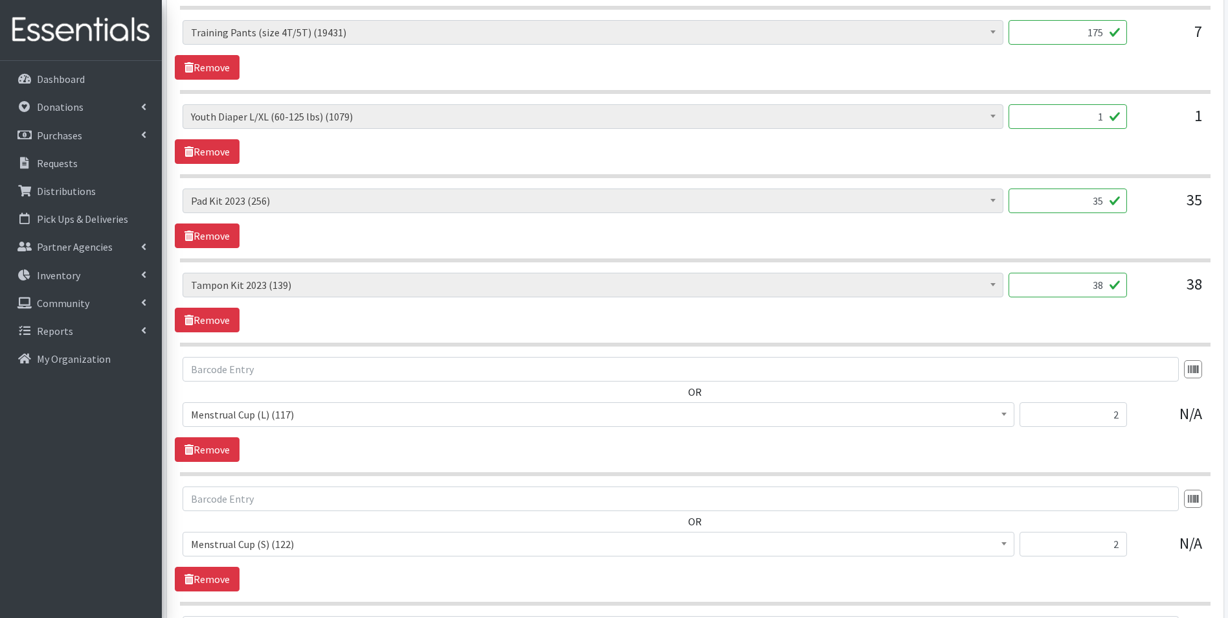
type input "325"
drag, startPoint x: 1094, startPoint y: 107, endPoint x: 1125, endPoint y: 117, distance: 31.7
click at [1115, 113] on input "1" at bounding box center [1068, 116] width 118 height 25
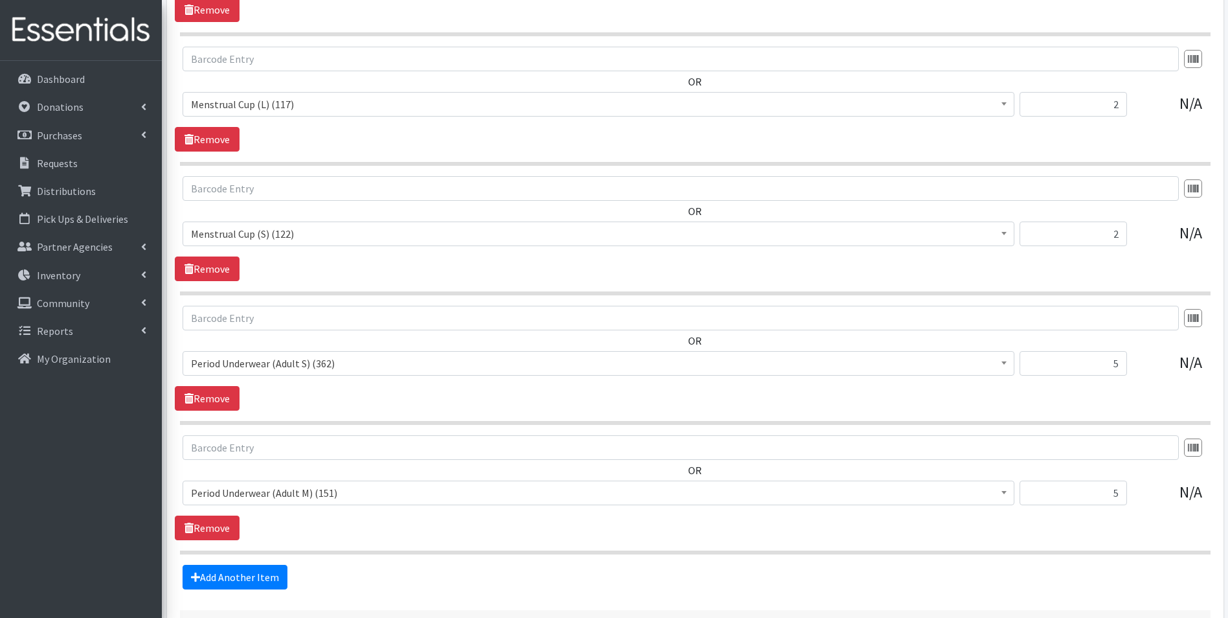
scroll to position [1672, 0]
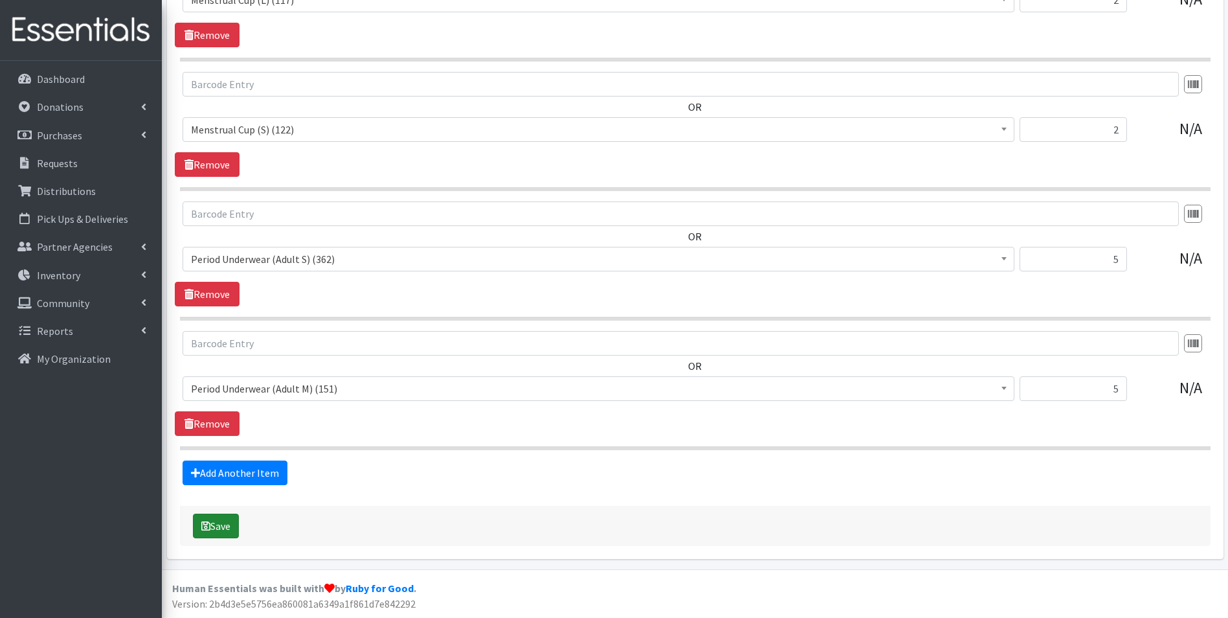
type input "24"
click at [211, 526] on button "Save" at bounding box center [216, 525] width 46 height 25
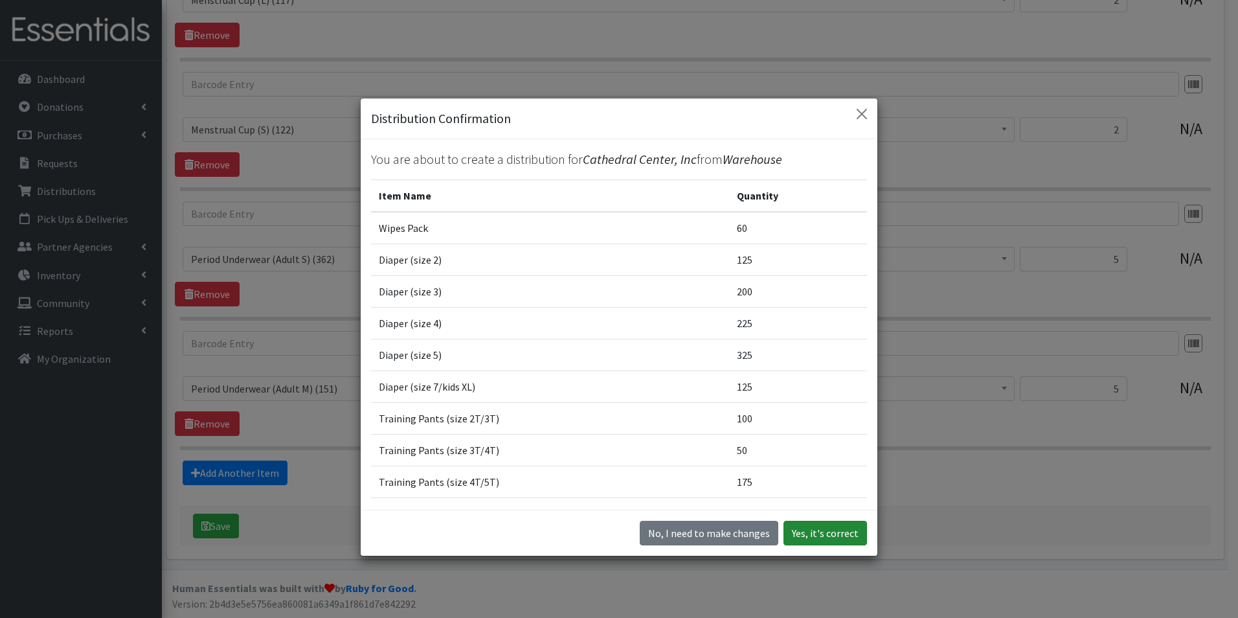
click at [816, 530] on button "Yes, it's correct" at bounding box center [825, 533] width 84 height 25
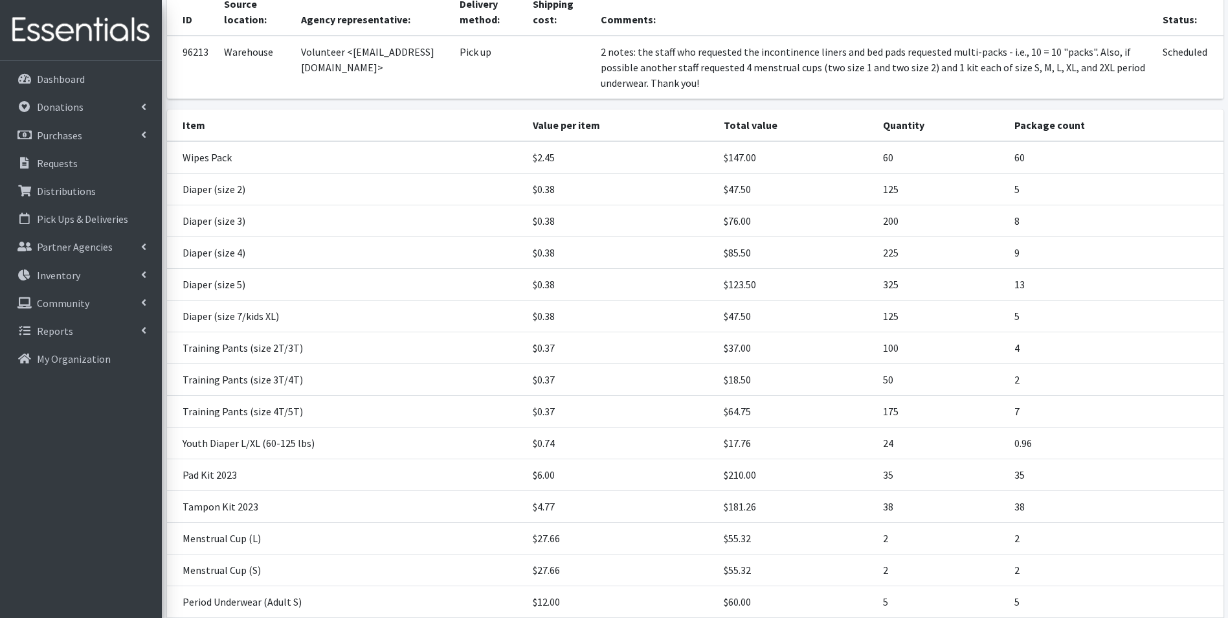
scroll to position [301, 0]
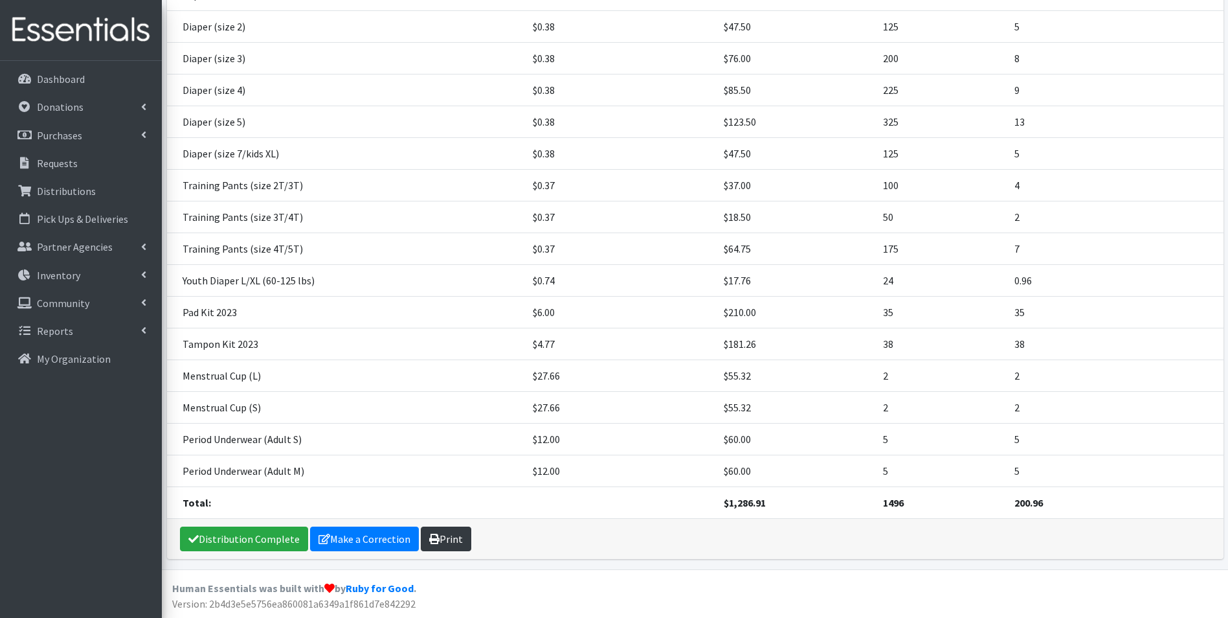
click at [449, 543] on link "Print" at bounding box center [446, 538] width 50 height 25
